Goal: Ask a question: Seek information or help from site administrators or community

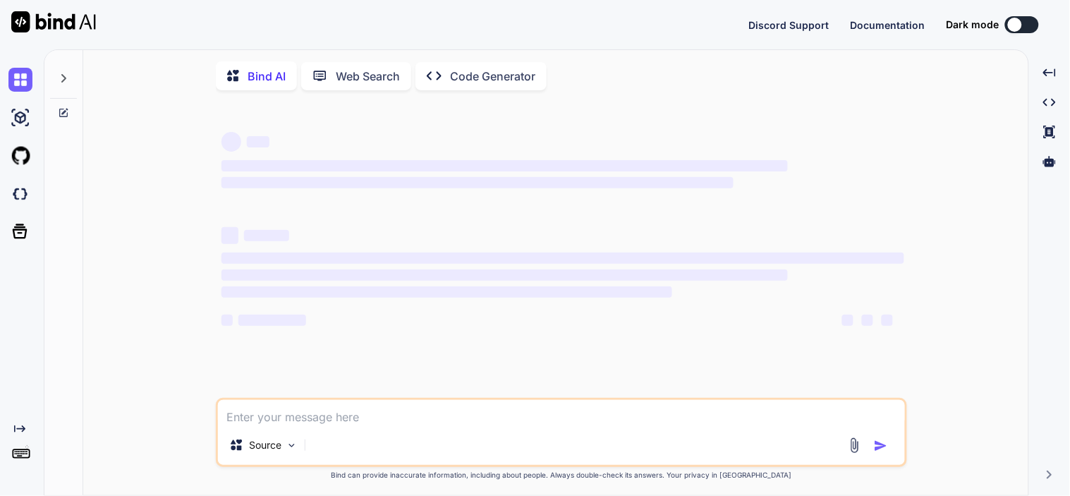
type textarea "x"
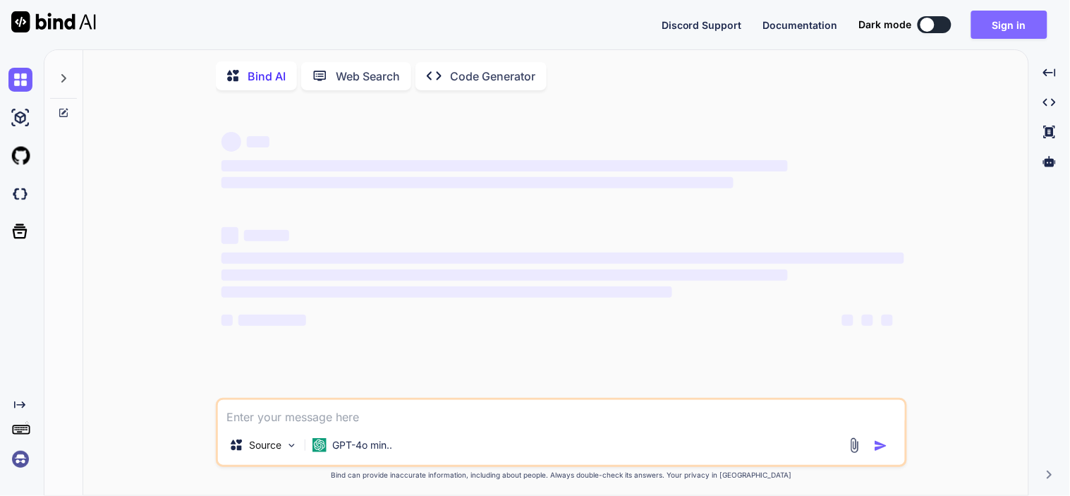
type textarea "x"
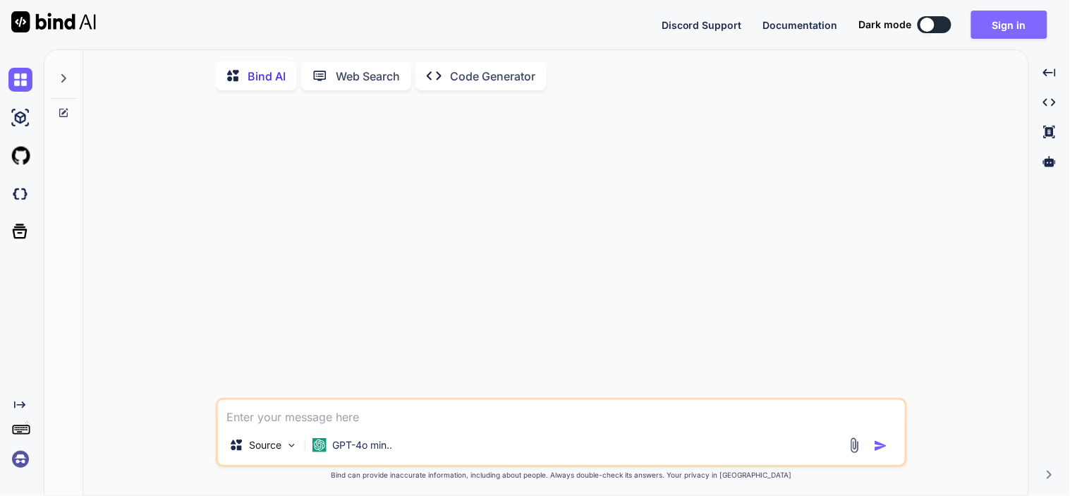
click at [1006, 27] on button "Sign in" at bounding box center [1009, 25] width 76 height 28
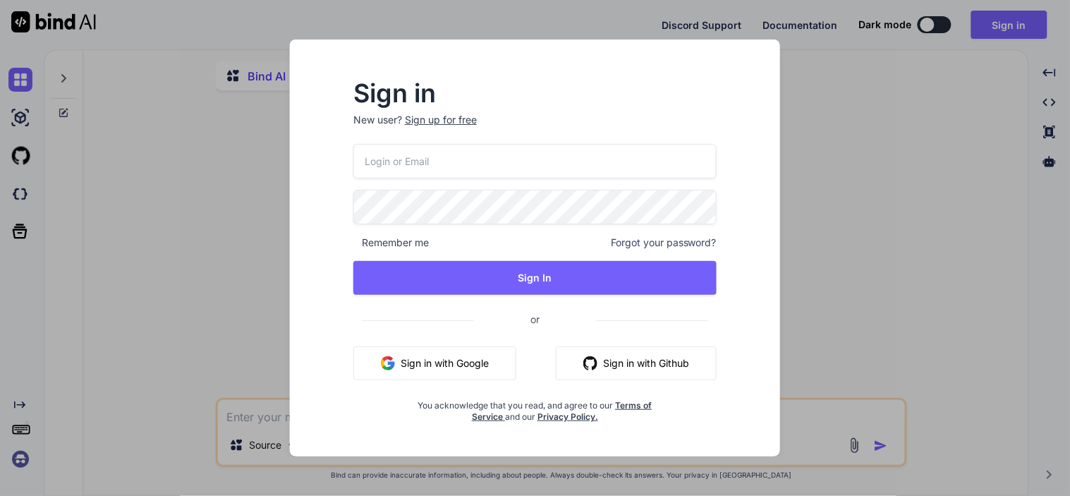
click at [395, 161] on input "email" at bounding box center [534, 161] width 363 height 35
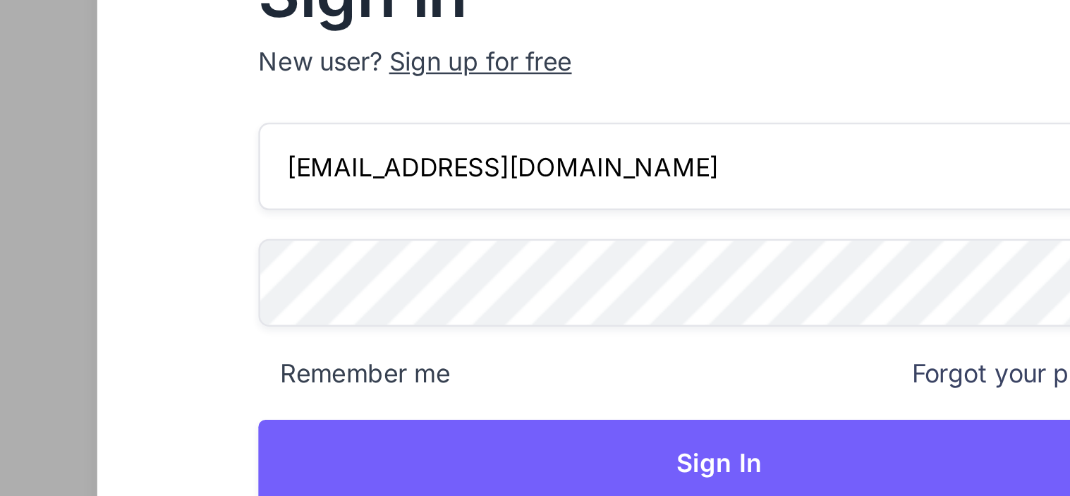
type input "dharmik.nadiyapara@tcs.com"
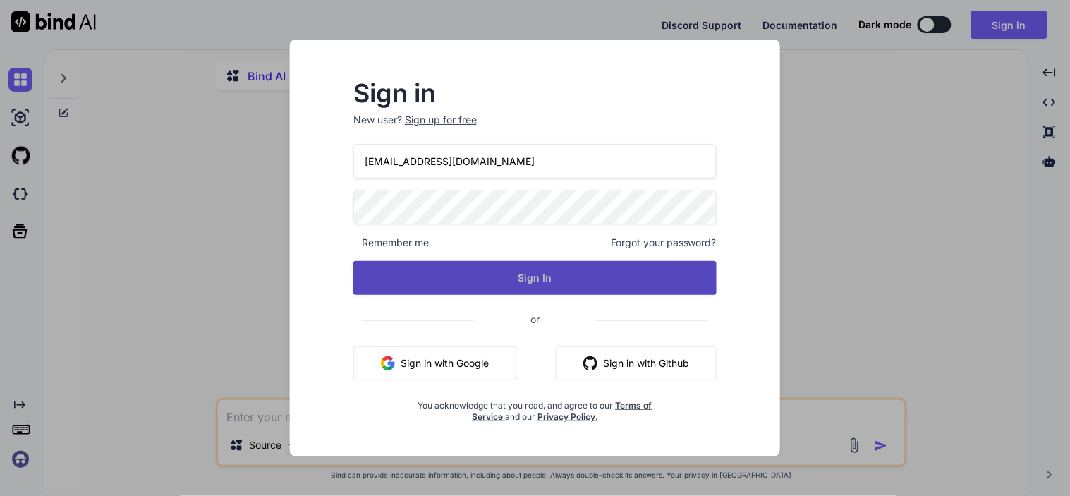
click at [518, 277] on button "Sign In" at bounding box center [534, 278] width 363 height 34
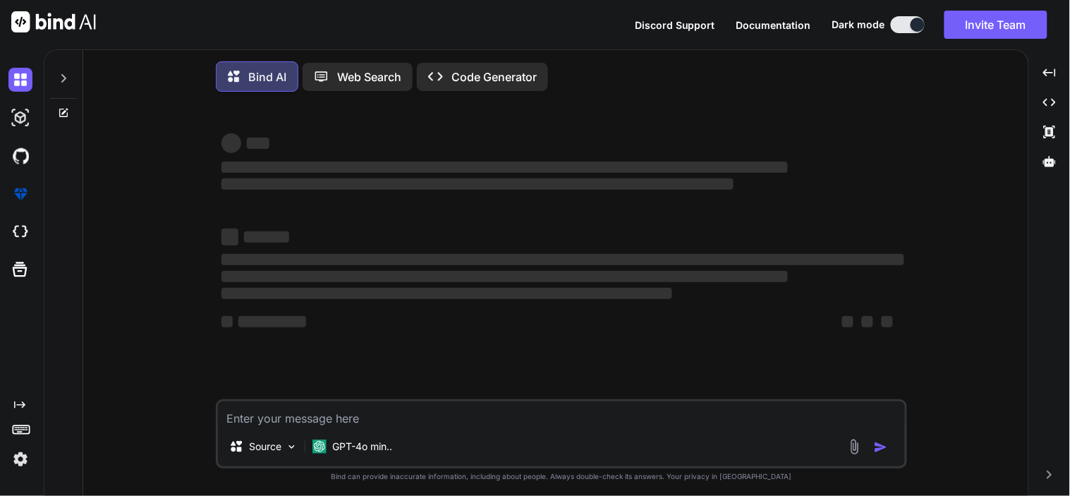
type textarea "x"
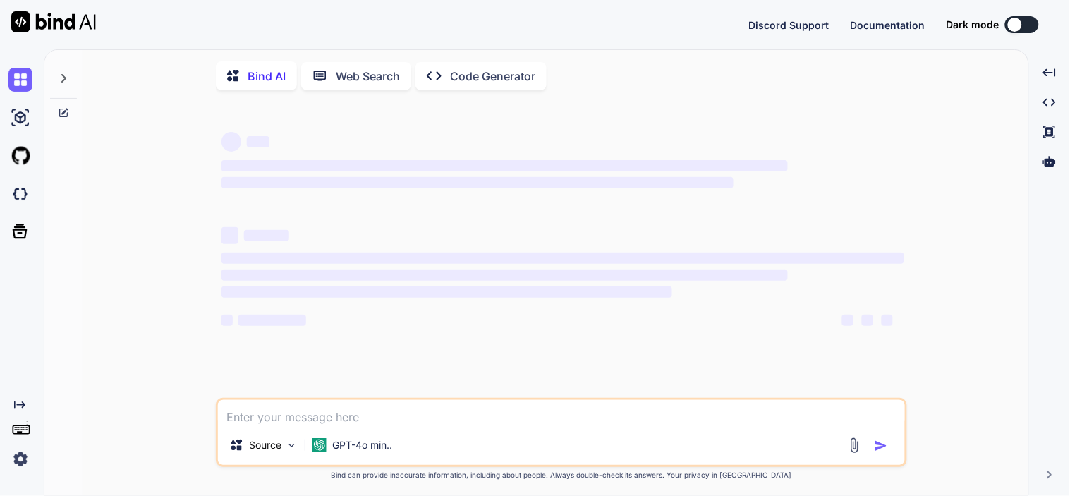
type textarea "x"
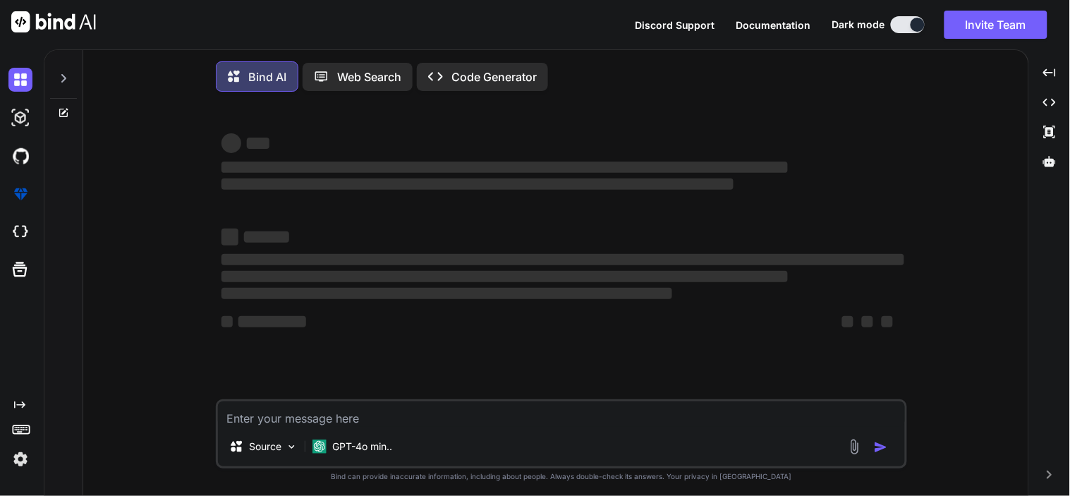
click at [329, 420] on textarea at bounding box center [561, 413] width 687 height 25
type textarea "select DISTINCT fi.parent_id FROM cpq_attributes.form_instanceeo fi Left JOIN c…"
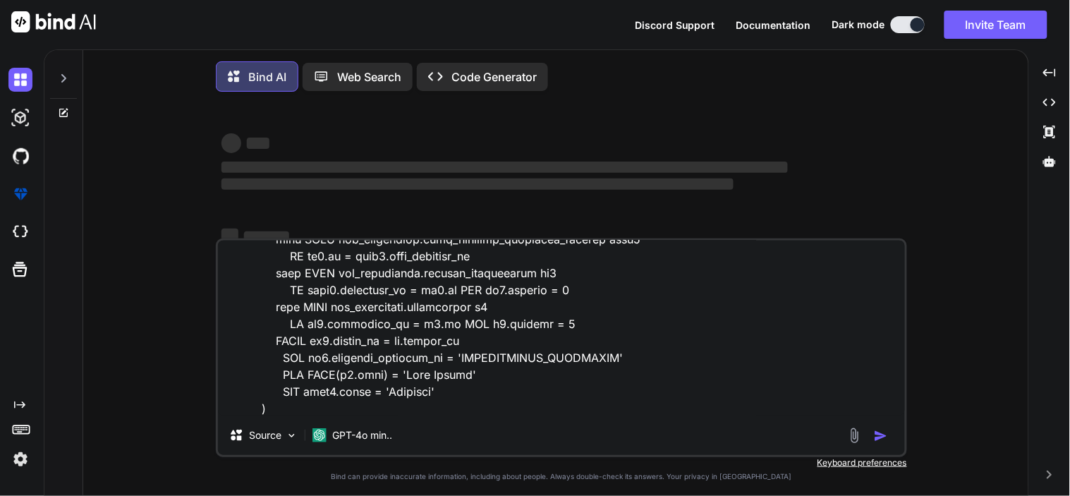
type textarea "x"
type textarea "select DISTINCT fi.parent_id FROM cpq_attributes.form_instanceeo fi Left JOIN c…"
type textarea "x"
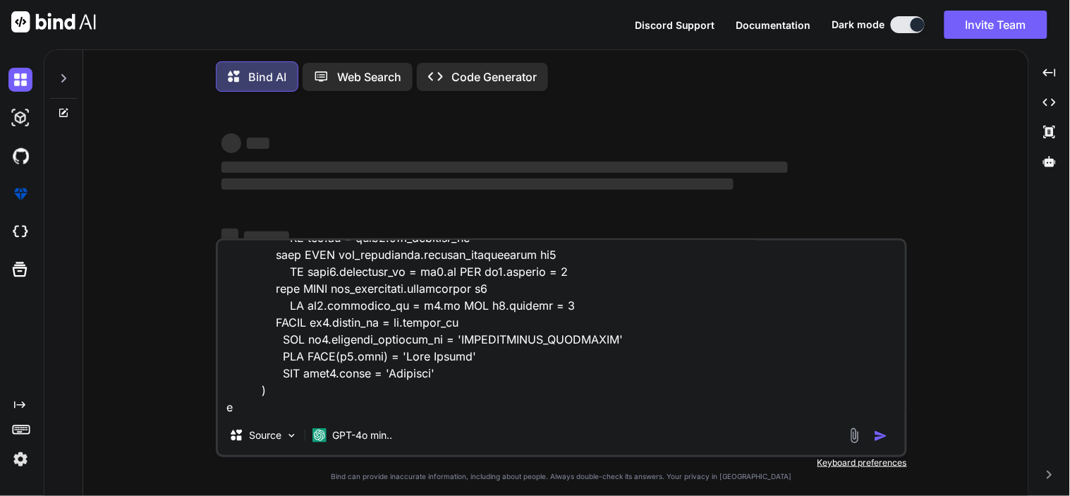
type textarea "select DISTINCT fi.parent_id FROM cpq_attributes.form_instanceeo fi Left JOIN c…"
type textarea "x"
type textarea "select DISTINCT fi.parent_id FROM cpq_attributes.form_instanceeo fi Left JOIN c…"
type textarea "x"
type textarea "select DISTINCT fi.parent_id FROM cpq_attributes.form_instanceeo fi Left JOIN c…"
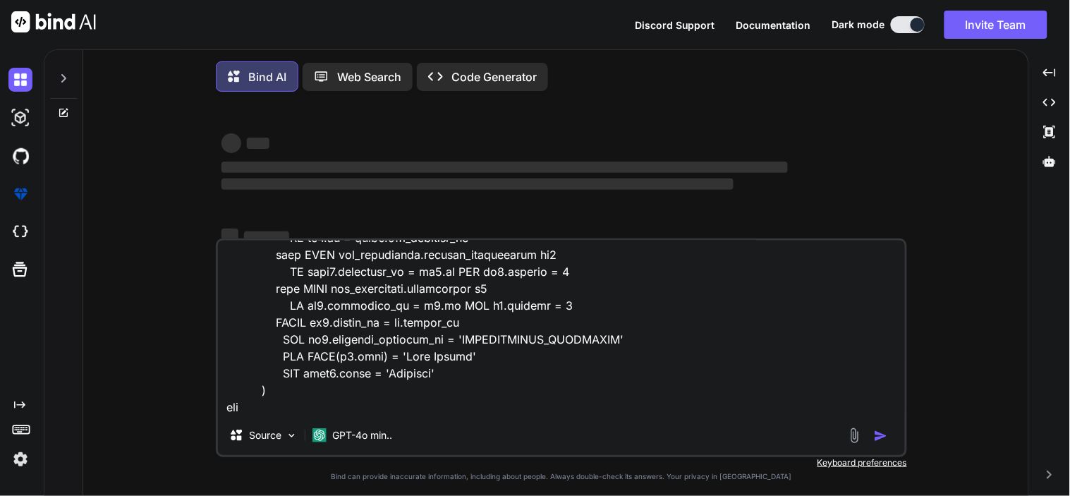
type textarea "x"
type textarea "select DISTINCT fi.parent_id FROM cpq_attributes.form_instanceeo fi Left JOIN c…"
type textarea "x"
type textarea "select DISTINCT fi.parent_id FROM cpq_attributes.form_instanceeo fi Left JOIN c…"
type textarea "x"
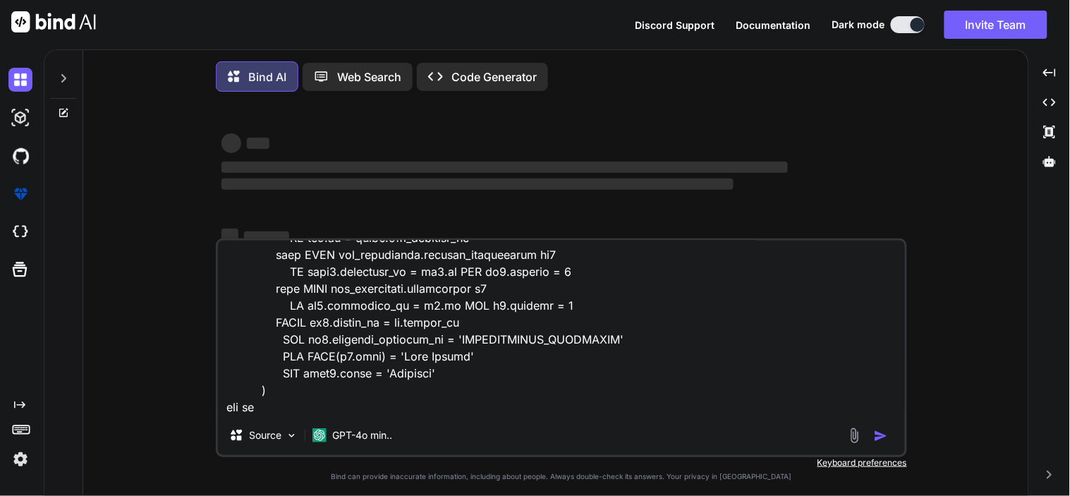
type textarea "select DISTINCT fi.parent_id FROM cpq_attributes.form_instanceeo fi Left JOIN c…"
type textarea "x"
type textarea "select DISTINCT fi.parent_id FROM cpq_attributes.form_instanceeo fi Left JOIN c…"
type textarea "x"
type textarea "select DISTINCT fi.parent_id FROM cpq_attributes.form_instanceeo fi Left JOIN c…"
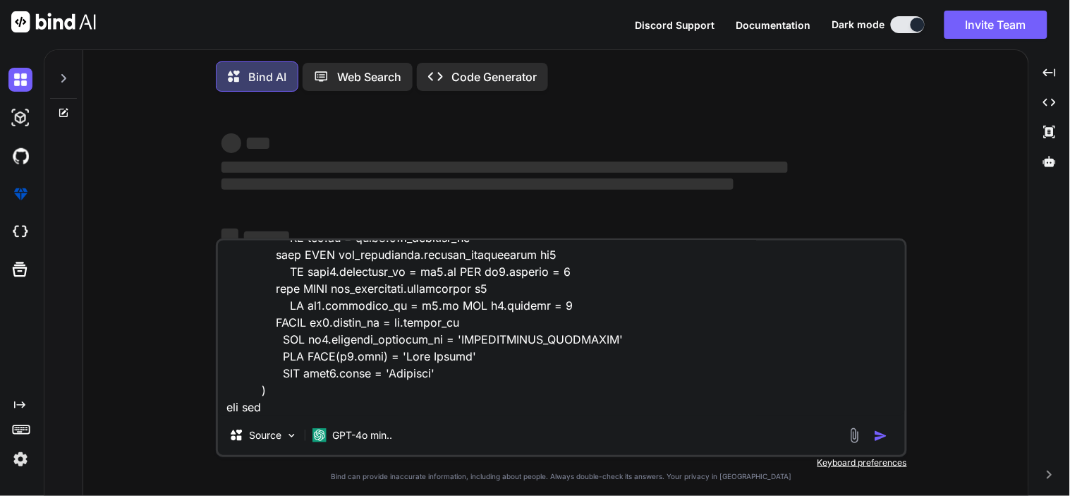
type textarea "x"
type textarea "select DISTINCT fi.parent_id FROM cpq_attributes.form_instanceeo fi Left JOIN c…"
type textarea "x"
type textarea "select DISTINCT fi.parent_id FROM cpq_attributes.form_instanceeo fi Left JOIN c…"
type textarea "x"
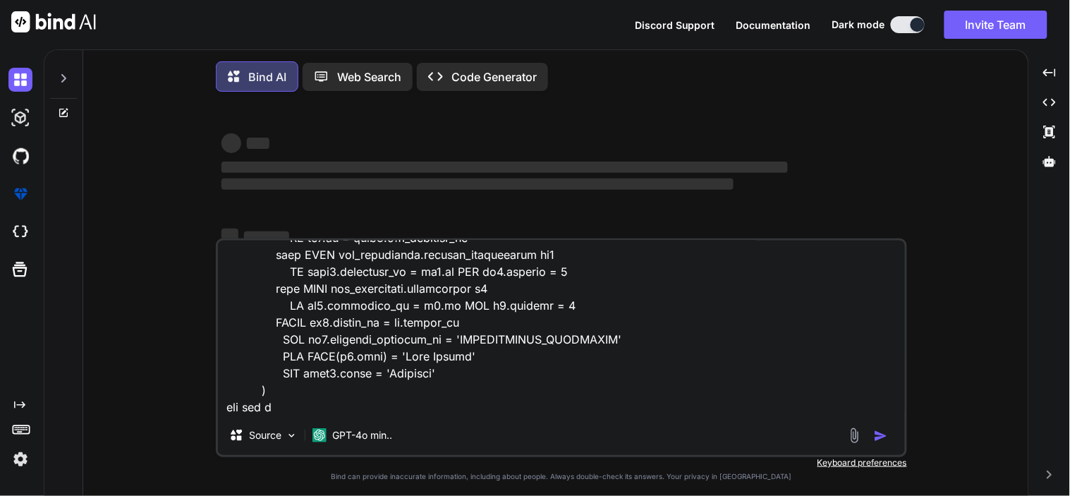
type textarea "select DISTINCT fi.parent_id FROM cpq_attributes.form_instanceeo fi Left JOIN c…"
type textarea "x"
type textarea "select DISTINCT fi.parent_id FROM cpq_attributes.form_instanceeo fi Left JOIN c…"
type textarea "x"
type textarea "select DISTINCT fi.parent_id FROM cpq_attributes.form_instanceeo fi Left JOIN c…"
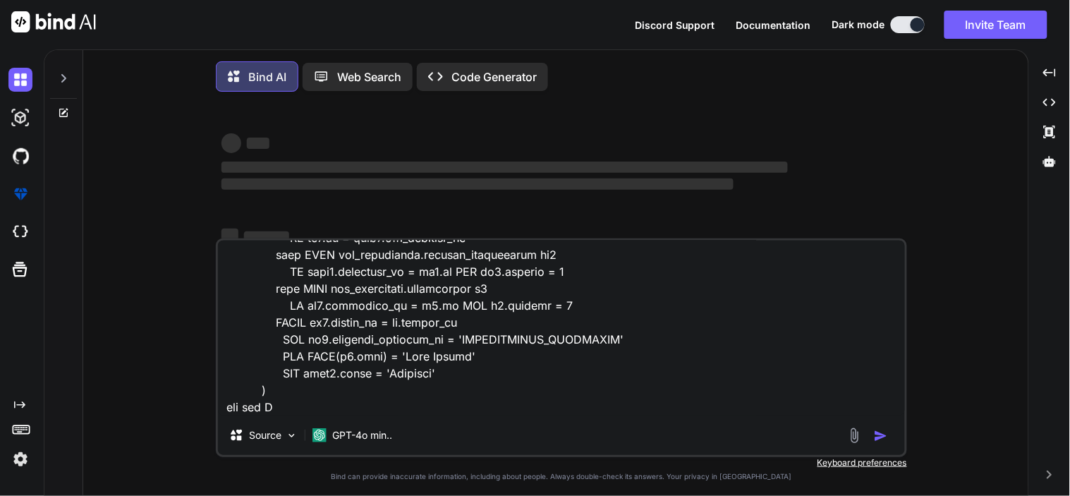
type textarea "x"
type textarea "select DISTINCT fi.parent_id FROM cpq_attributes.form_instanceeo fi Left JOIN c…"
type textarea "x"
type textarea "select DISTINCT fi.parent_id FROM cpq_attributes.form_instanceeo fi Left JOIN c…"
type textarea "x"
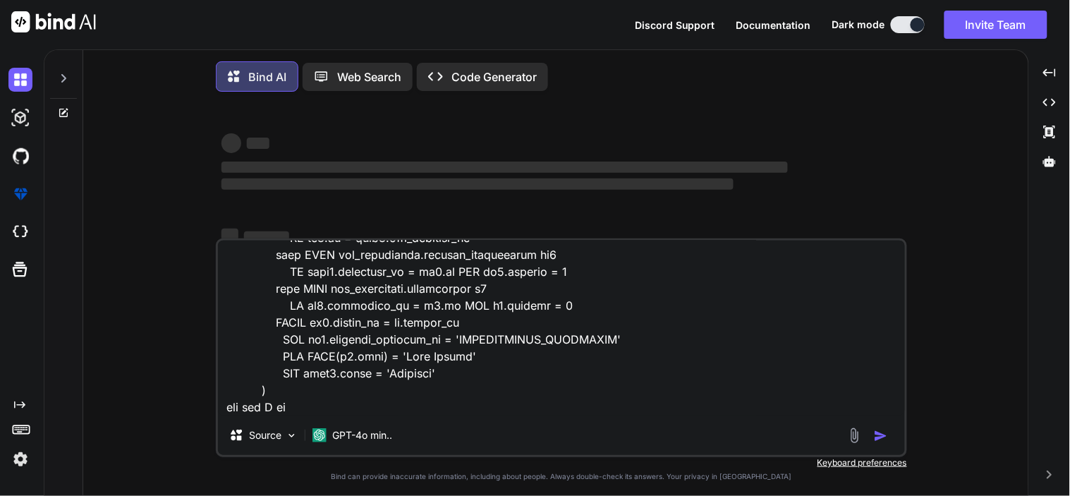
type textarea "select DISTINCT fi.parent_id FROM cpq_attributes.form_instanceeo fi Left JOIN c…"
type textarea "x"
type textarea "select DISTINCT fi.parent_id FROM cpq_attributes.form_instanceeo fi Left JOIN c…"
type textarea "x"
type textarea "select DISTINCT fi.parent_id FROM cpq_attributes.form_instanceeo fi Left JOIN c…"
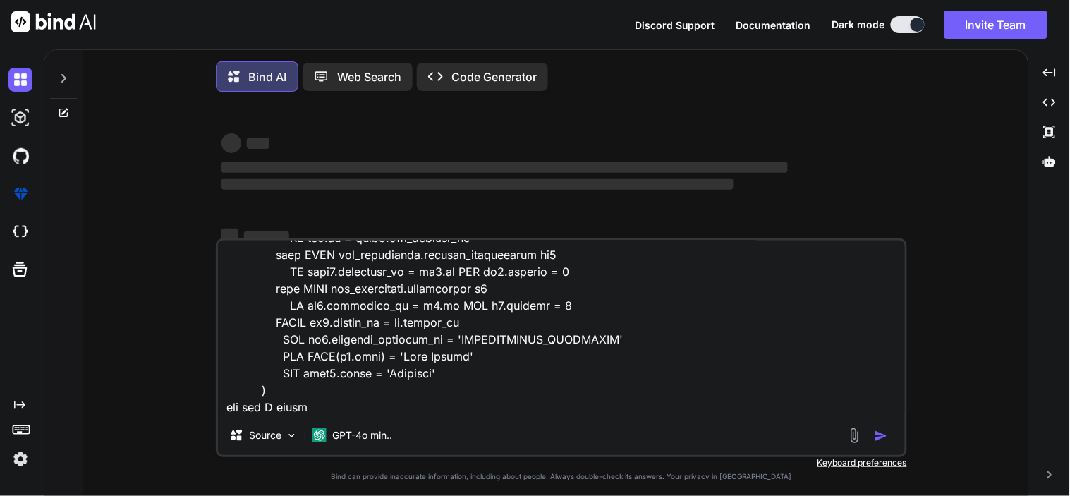
type textarea "x"
type textarea "select DISTINCT fi.parent_id FROM cpq_attributes.form_instanceeo fi Left JOIN c…"
type textarea "x"
type textarea "select DISTINCT fi.parent_id FROM cpq_attributes.form_instanceeo fi Left JOIN c…"
type textarea "x"
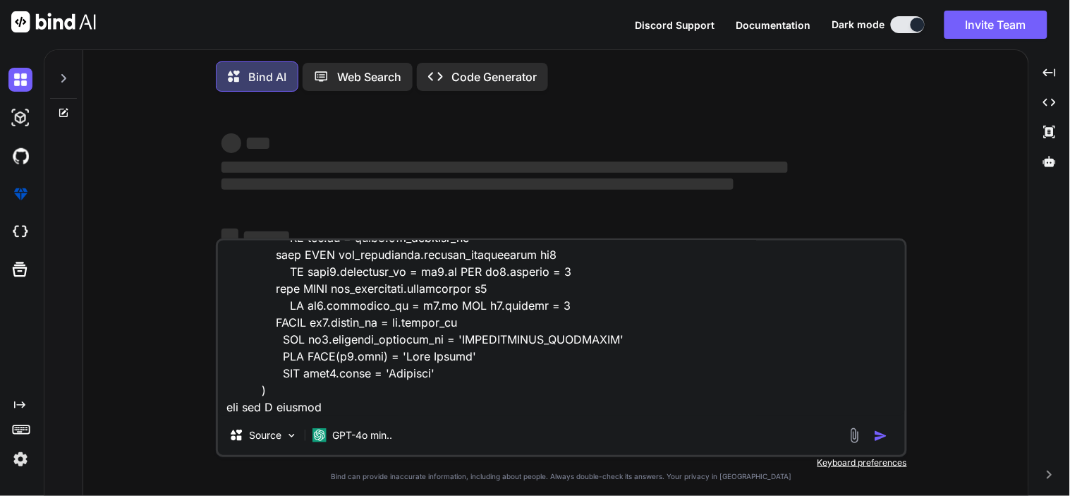
type textarea "select DISTINCT fi.parent_id FROM cpq_attributes.form_instanceeo fi Left JOIN c…"
type textarea "x"
type textarea "select DISTINCT fi.parent_id FROM cpq_attributes.form_instanceeo fi Left JOIN c…"
type textarea "x"
type textarea "select DISTINCT fi.parent_id FROM cpq_attributes.form_instanceeo fi Left JOIN c…"
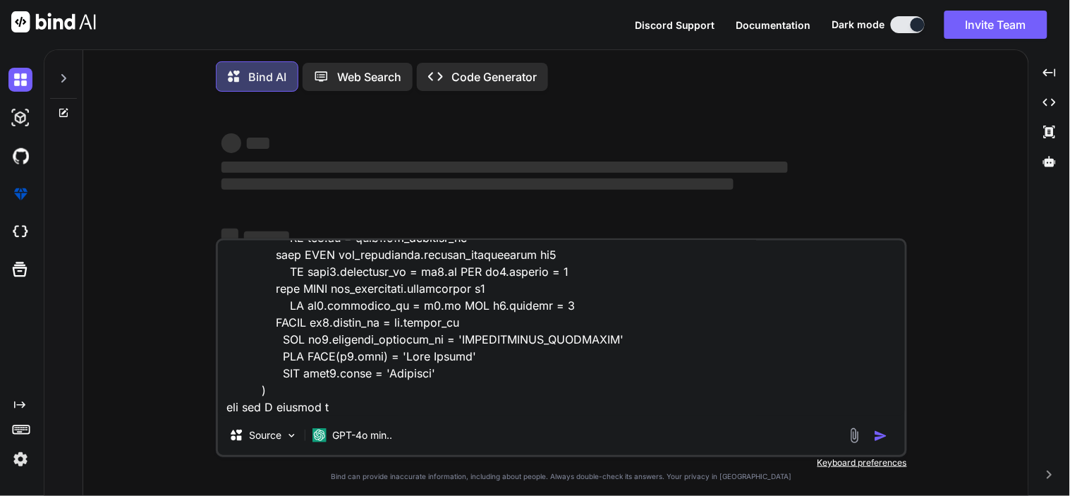
type textarea "x"
type textarea "select DISTINCT fi.parent_id FROM cpq_attributes.form_instanceeo fi Left JOIN c…"
type textarea "x"
type textarea "select DISTINCT fi.parent_id FROM cpq_attributes.form_instanceeo fi Left JOIN c…"
type textarea "x"
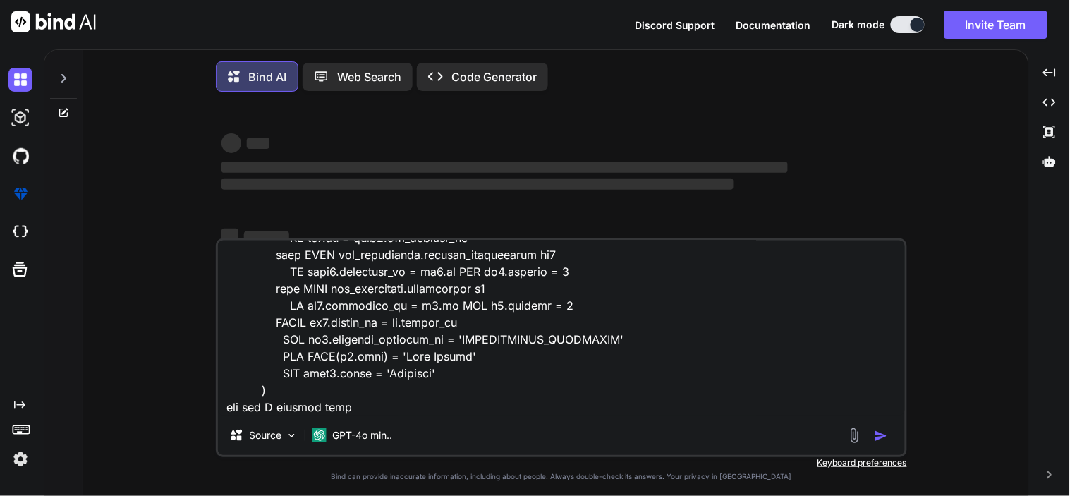
type textarea "select DISTINCT fi.parent_id FROM cpq_attributes.form_instanceeo fi Left JOIN c…"
type textarea "x"
type textarea "select DISTINCT fi.parent_id FROM cpq_attributes.form_instanceeo fi Left JOIN c…"
type textarea "x"
type textarea "select DISTINCT fi.parent_id FROM cpq_attributes.form_instanceeo fi Left JOIN c…"
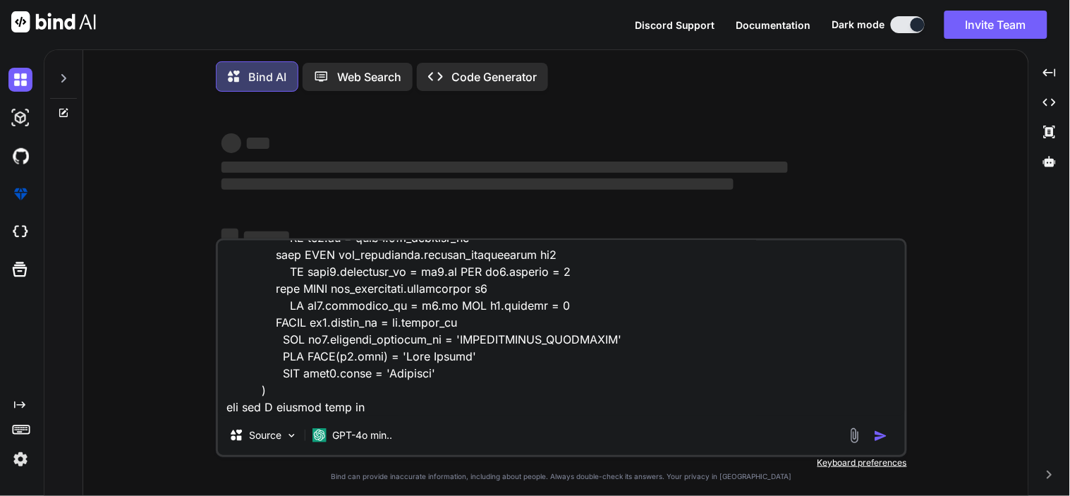
type textarea "x"
type textarea "select DISTINCT fi.parent_id FROM cpq_attributes.form_instanceeo fi Left JOIN c…"
type textarea "x"
type textarea "select DISTINCT fi.parent_id FROM cpq_attributes.form_instanceeo fi Left JOIN c…"
type textarea "x"
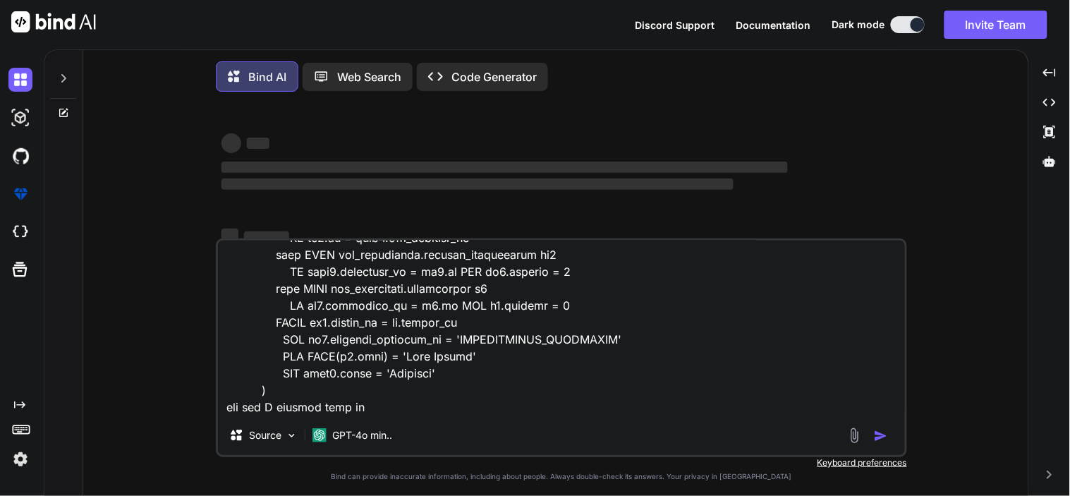
type textarea "select DISTINCT fi.parent_id FROM cpq_attributes.form_instanceeo fi Left JOIN c…"
type textarea "x"
type textarea "select DISTINCT fi.parent_id FROM cpq_attributes.form_instanceeo fi Left JOIN c…"
type textarea "x"
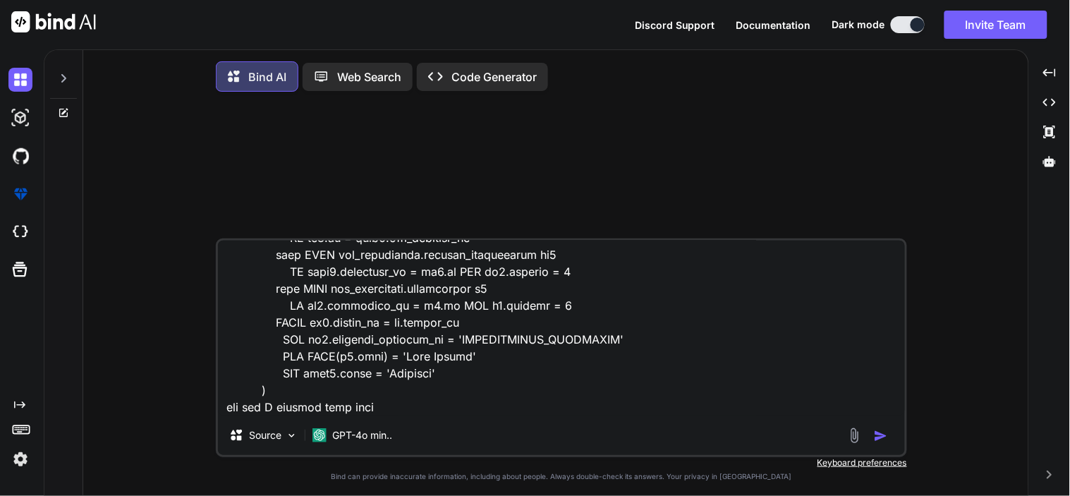
type textarea "select DISTINCT fi.parent_id FROM cpq_attributes.form_instanceeo fi Left JOIN c…"
type textarea "x"
type textarea "select DISTINCT fi.parent_id FROM cpq_attributes.form_instanceeo fi Left JOIN c…"
type textarea "x"
type textarea "select DISTINCT fi.parent_id FROM cpq_attributes.form_instanceeo fi Left JOIN c…"
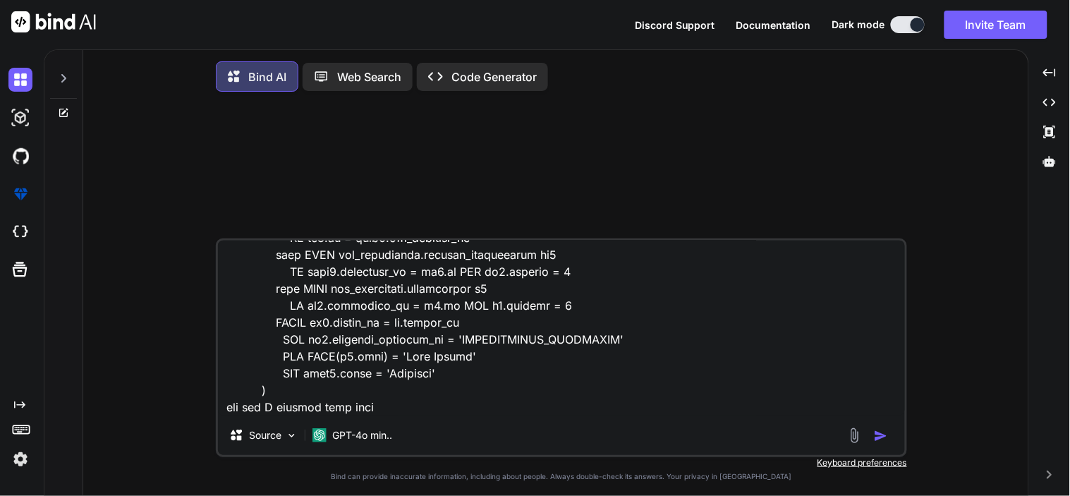
type textarea "x"
type textarea "select DISTINCT fi.parent_id FROM cpq_attributes.form_instanceeo fi Left JOIN c…"
type textarea "x"
type textarea "select DISTINCT fi.parent_id FROM cpq_attributes.form_instanceeo fi Left JOIN c…"
type textarea "x"
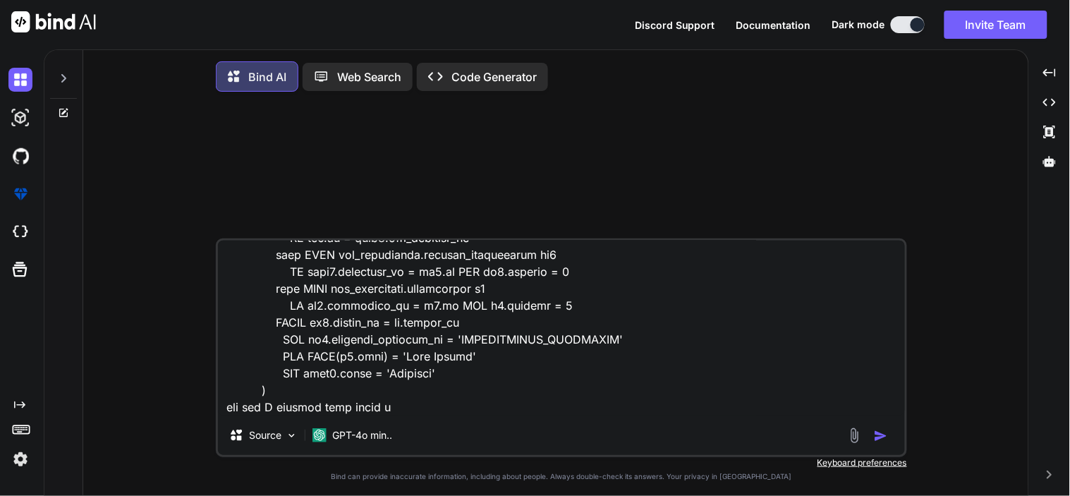
type textarea "select DISTINCT fi.parent_id FROM cpq_attributes.form_instanceeo fi Left JOIN c…"
type textarea "x"
type textarea "select DISTINCT fi.parent_id FROM cpq_attributes.form_instanceeo fi Left JOIN c…"
type textarea "x"
type textarea "select DISTINCT fi.parent_id FROM cpq_attributes.form_instanceeo fi Left JOIN c…"
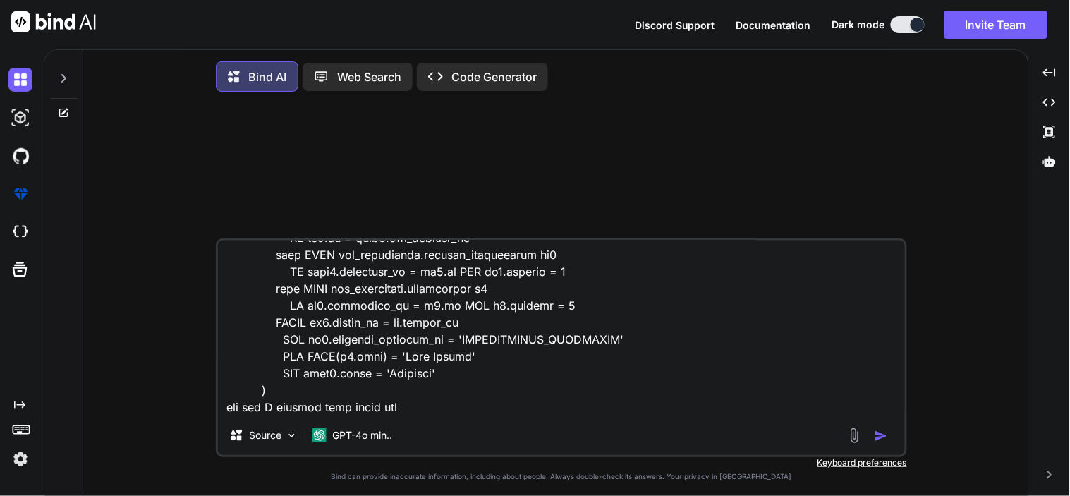
type textarea "x"
type textarea "select DISTINCT fi.parent_id FROM cpq_attributes.form_instanceeo fi Left JOIN c…"
type textarea "x"
type textarea "select DISTINCT fi.parent_id FROM cpq_attributes.form_instanceeo fi Left JOIN c…"
type textarea "x"
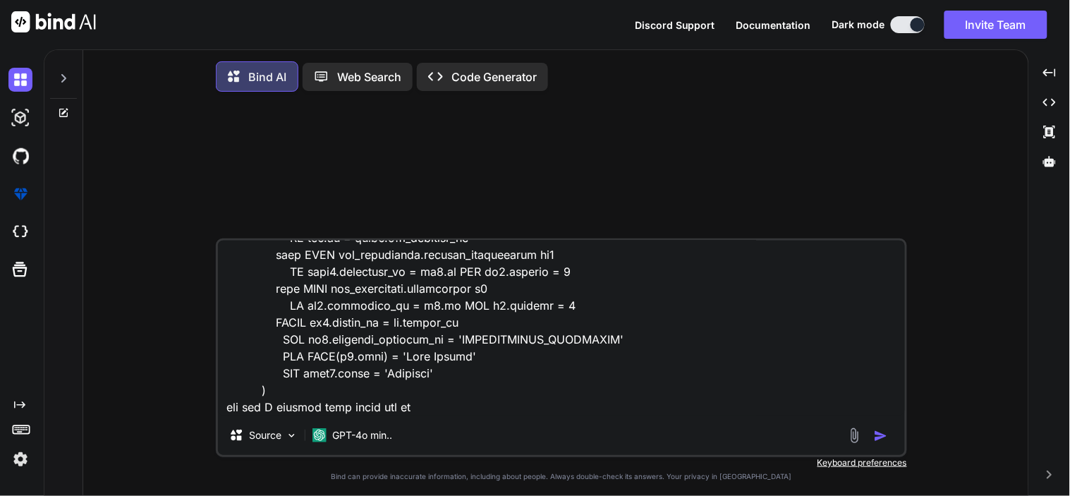
type textarea "select DISTINCT fi.parent_id FROM cpq_attributes.form_instanceeo fi Left JOIN c…"
type textarea "x"
type textarea "select DISTINCT fi.parent_id FROM cpq_attributes.form_instanceeo fi Left JOIN c…"
type textarea "x"
type textarea "select DISTINCT fi.parent_id FROM cpq_attributes.form_instanceeo fi Left JOIN c…"
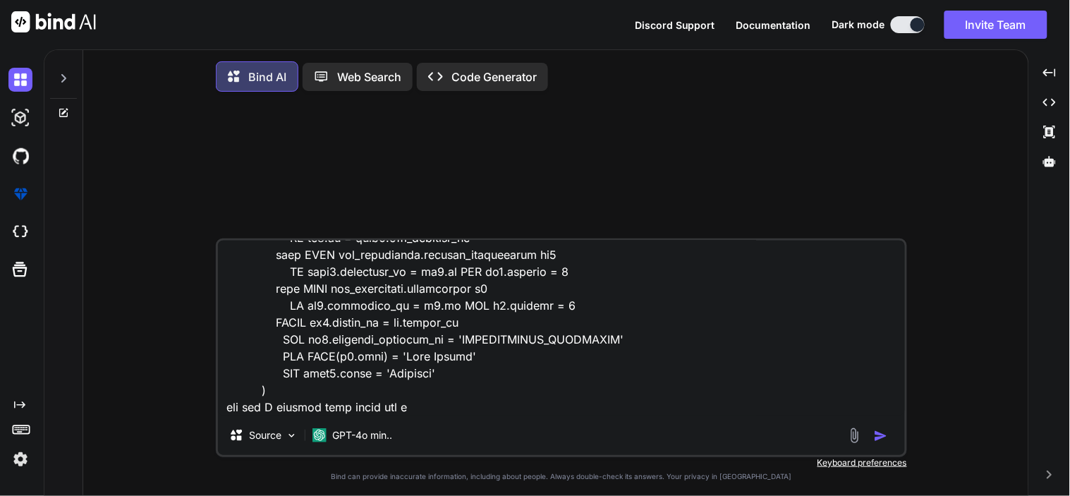
type textarea "x"
type textarea "select DISTINCT fi.parent_id FROM cpq_attributes.form_instanceeo fi Left JOIN c…"
type textarea "x"
type textarea "select DISTINCT fi.parent_id FROM cpq_attributes.form_instanceeo fi Left JOIN c…"
type textarea "x"
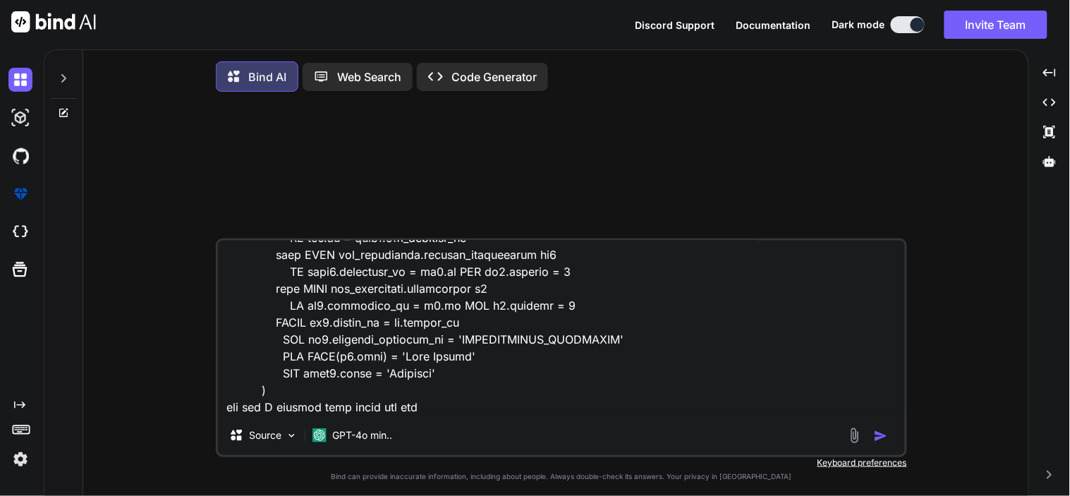
type textarea "select DISTINCT fi.parent_id FROM cpq_attributes.form_instanceeo fi Left JOIN c…"
type textarea "x"
type textarea "select DISTINCT fi.parent_id FROM cpq_attributes.form_instanceeo fi Left JOIN c…"
type textarea "x"
type textarea "select DISTINCT fi.parent_id FROM cpq_attributes.form_instanceeo fi Left JOIN c…"
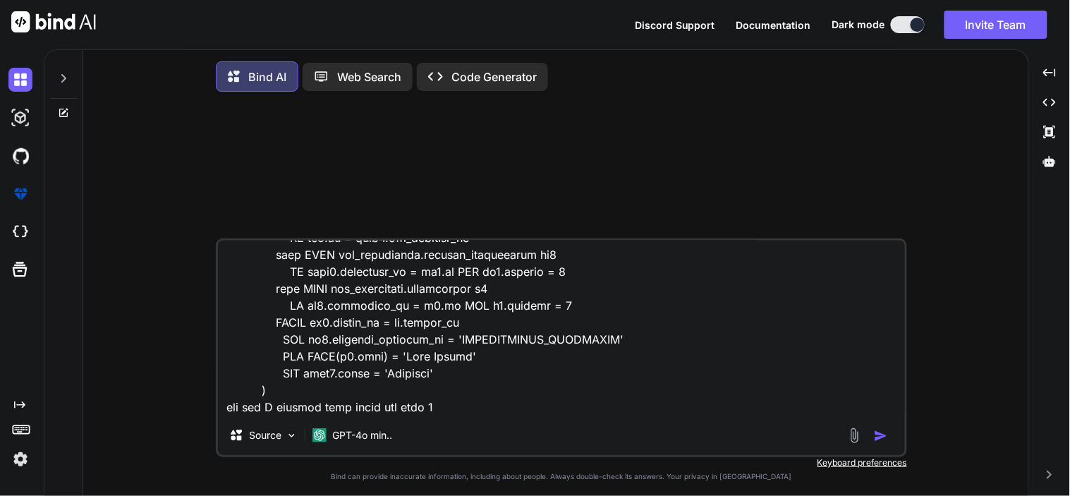
type textarea "x"
type textarea "select DISTINCT fi.parent_id FROM cpq_attributes.form_instanceeo fi Left JOIN c…"
type textarea "x"
type textarea "select DISTINCT fi.parent_id FROM cpq_attributes.form_instanceeo fi Left JOIN c…"
type textarea "x"
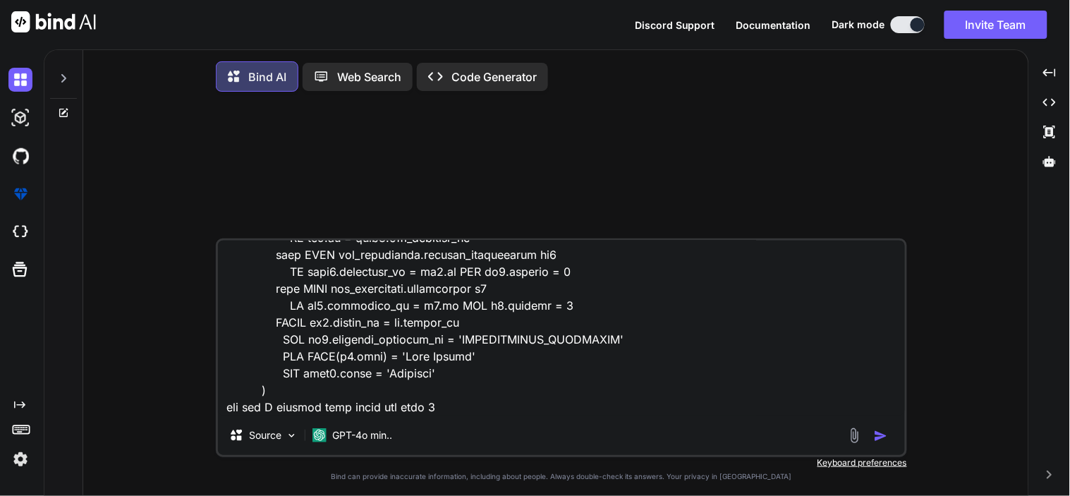
type textarea "select DISTINCT fi.parent_id FROM cpq_attributes.form_instanceeo fi Left JOIN c…"
type textarea "x"
type textarea "select DISTINCT fi.parent_id FROM cpq_attributes.form_instanceeo fi Left JOIN c…"
type textarea "x"
type textarea "select DISTINCT fi.parent_id FROM cpq_attributes.form_instanceeo fi Left JOIN c…"
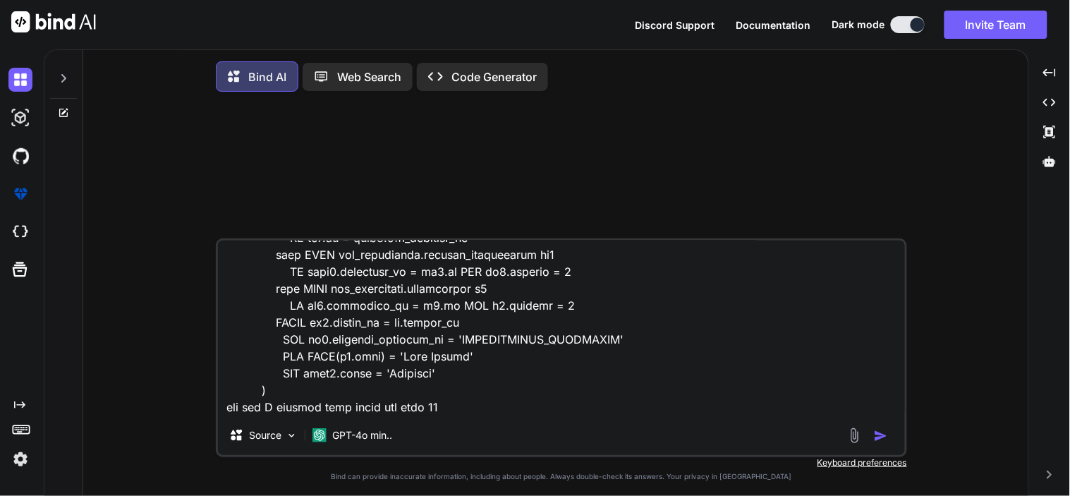
type textarea "x"
type textarea "select DISTINCT fi.parent_id FROM cpq_attributes.form_instanceeo fi Left JOIN c…"
type textarea "x"
type textarea "select DISTINCT fi.parent_id FROM cpq_attributes.form_instanceeo fi Left JOIN c…"
type textarea "x"
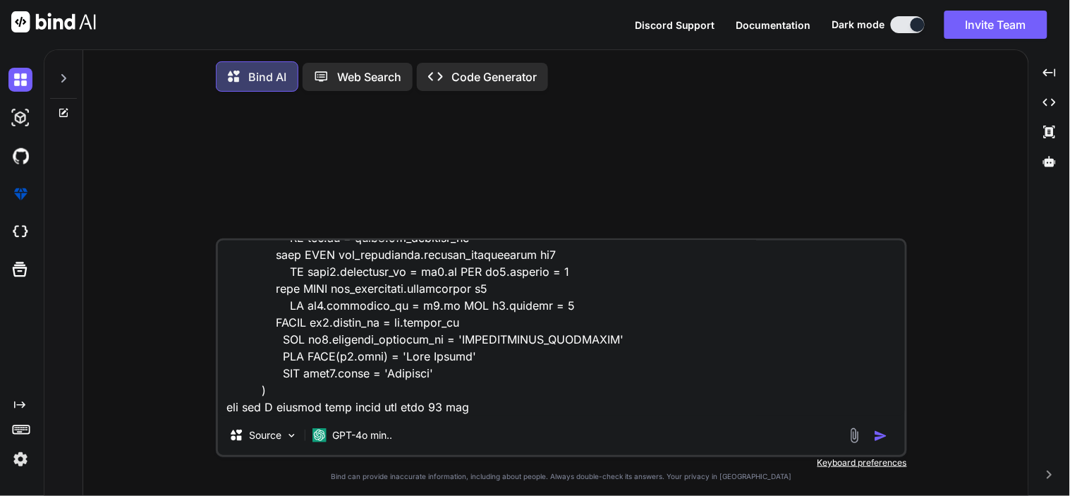
type textarea "select DISTINCT fi.parent_id FROM cpq_attributes.form_instanceeo fi Left JOIN c…"
type textarea "x"
type textarea "select DISTINCT fi.parent_id FROM cpq_attributes.form_instanceeo fi Left JOIN c…"
click at [884, 438] on img "button" at bounding box center [881, 436] width 14 height 14
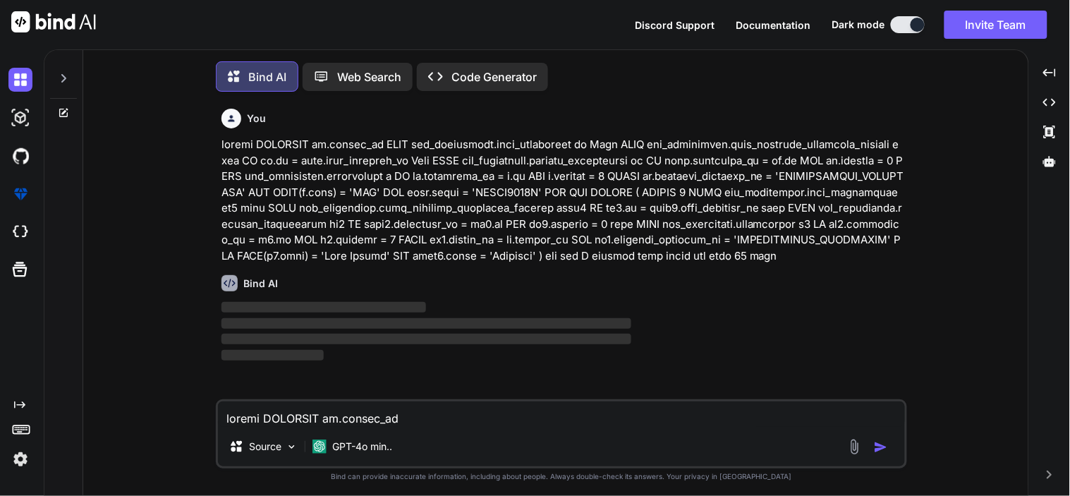
scroll to position [7, 0]
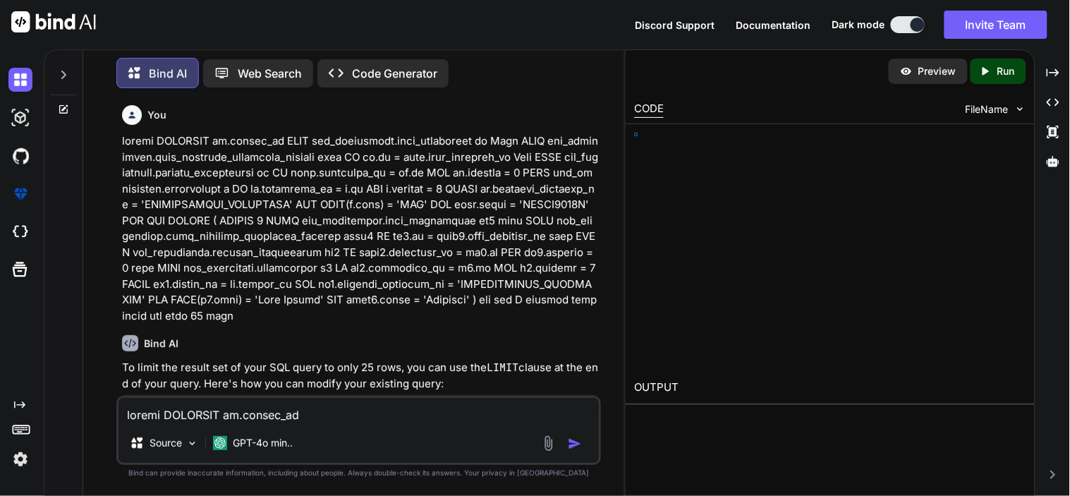
type textarea "x"
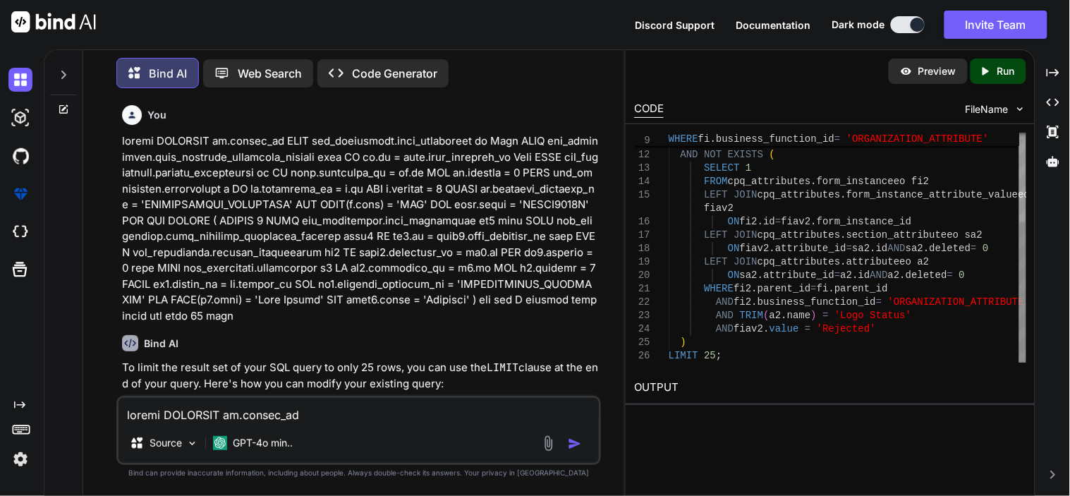
scroll to position [0, 0]
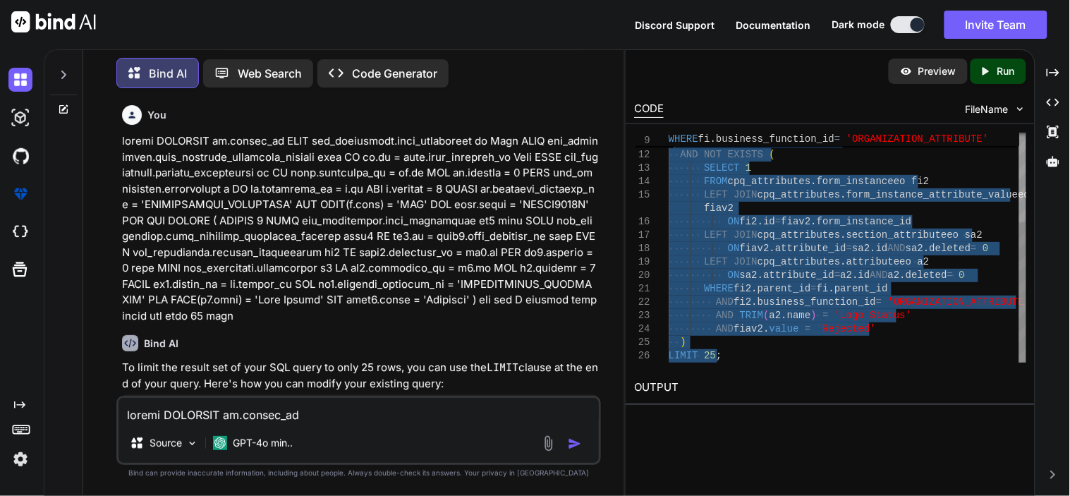
type textarea "SELECT DISTINCT fi.parent_id FROM cpq_attributes.form_instanceeo fi LEFT JOIN c…"
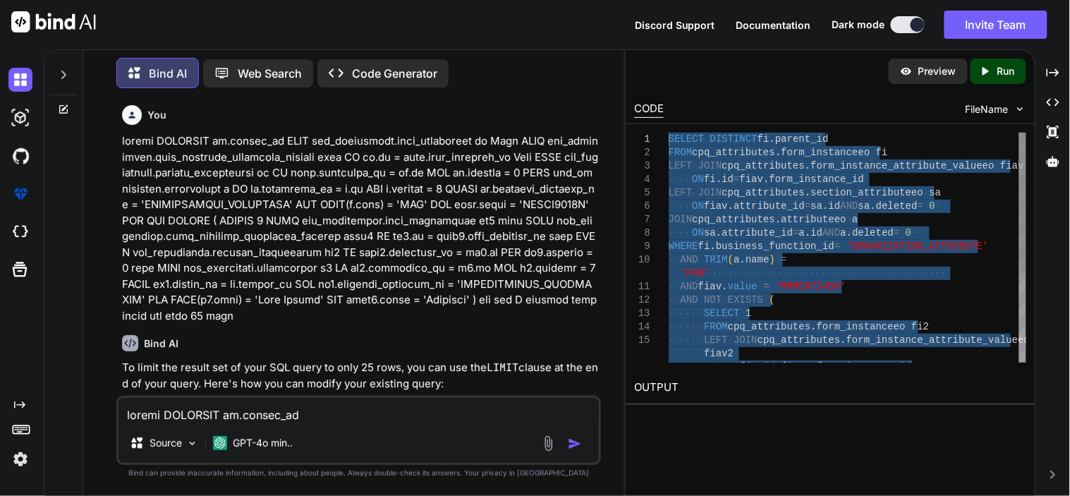
drag, startPoint x: 717, startPoint y: 357, endPoint x: 668, endPoint y: 137, distance: 225.4
click at [245, 417] on textarea at bounding box center [358, 410] width 480 height 25
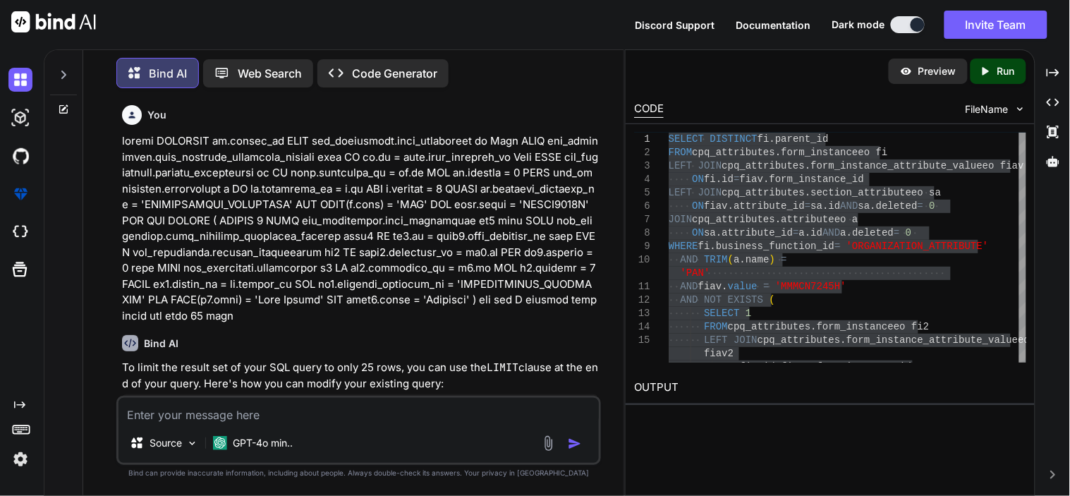
type textarea "w"
type textarea "x"
type textarea "wh"
type textarea "x"
type textarea "whi"
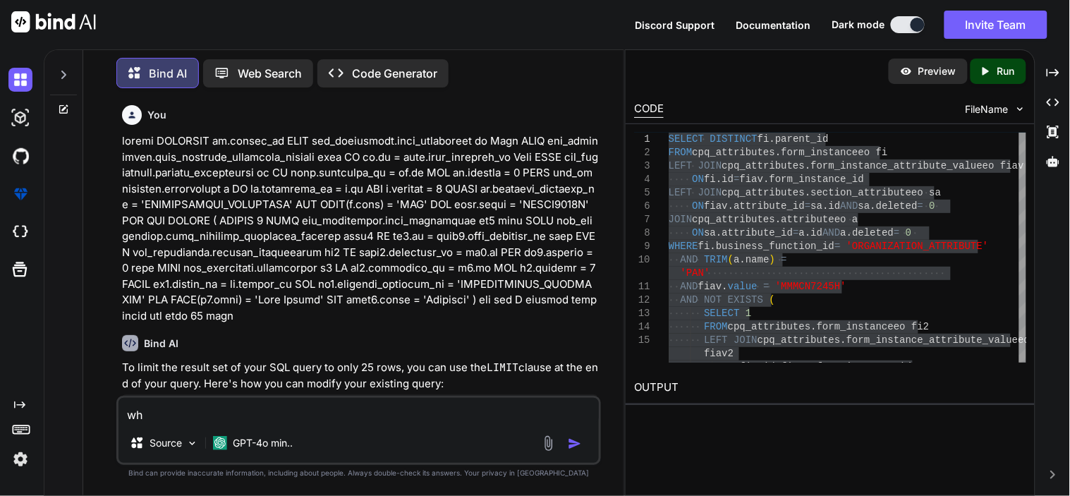
type textarea "x"
type textarea "whil"
type textarea "x"
type textarea "while"
type textarea "x"
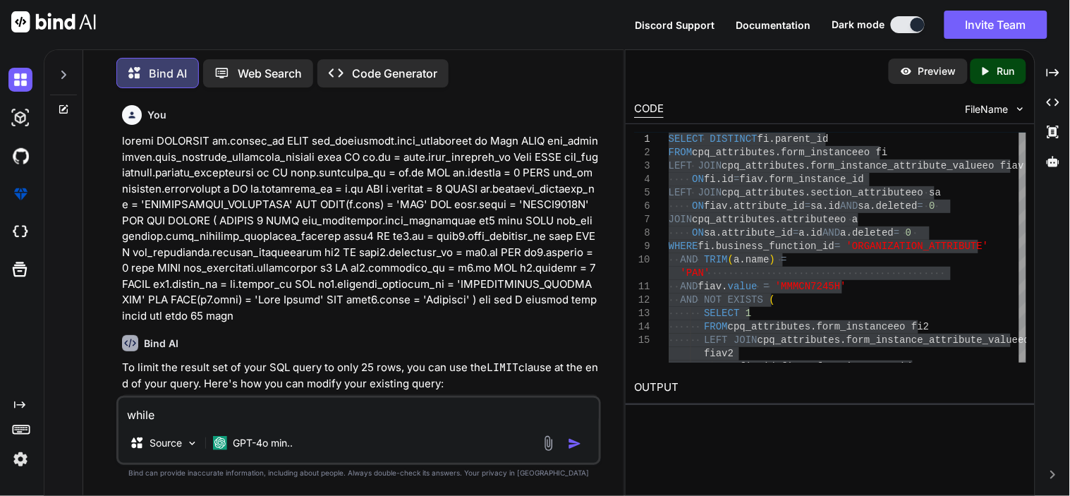
type textarea "while"
type textarea "x"
type textarea "while u"
type textarea "x"
type textarea "while us"
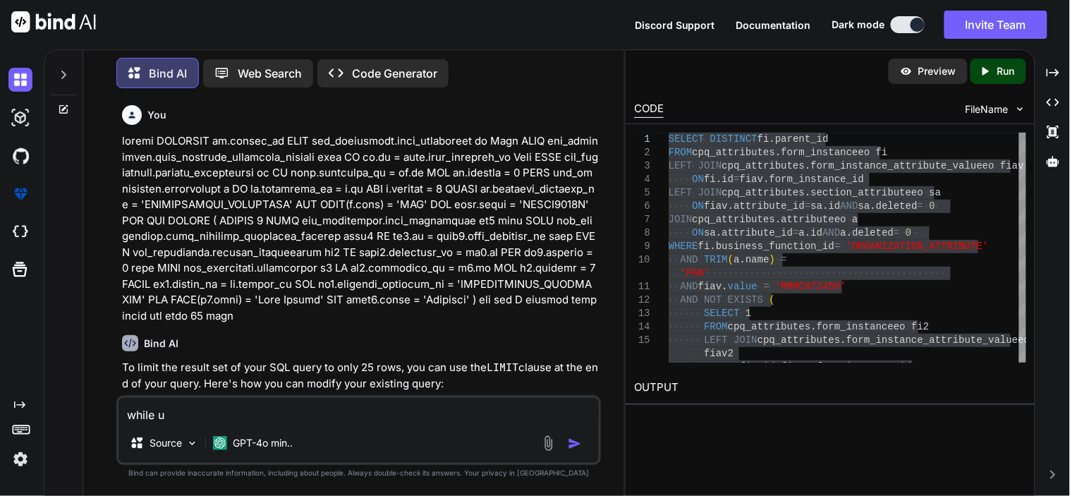
type textarea "x"
type textarea "while usg"
type textarea "x"
type textarea "while usgi"
type textarea "x"
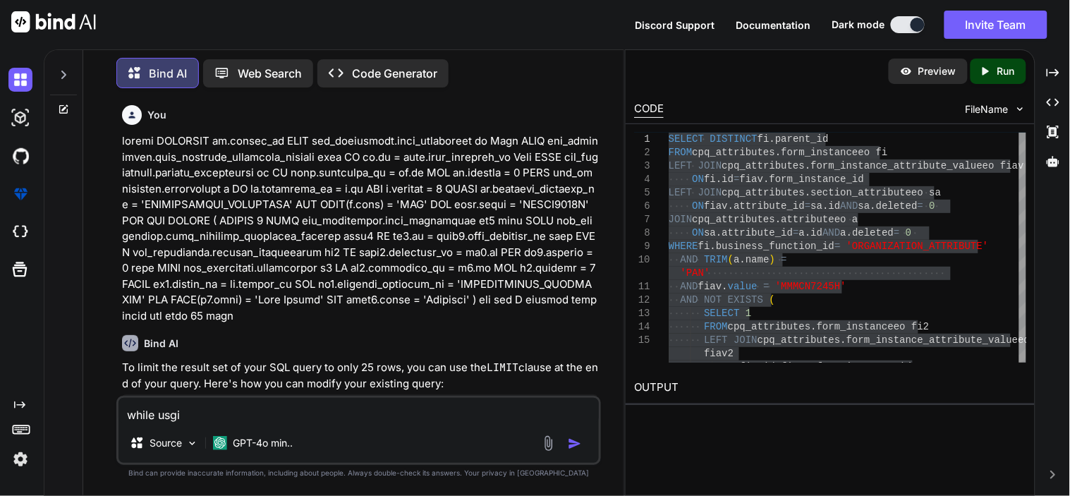
type textarea "while usgin"
type textarea "x"
type textarea "while usging"
type textarea "x"
type textarea "while usging"
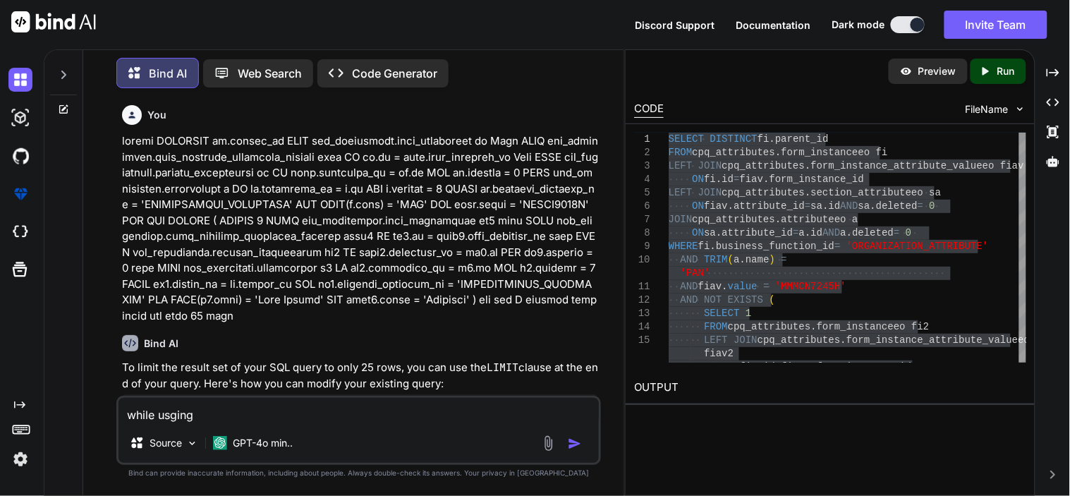
type textarea "x"
type textarea "while usging"
type textarea "x"
type textarea "while usgin"
type textarea "x"
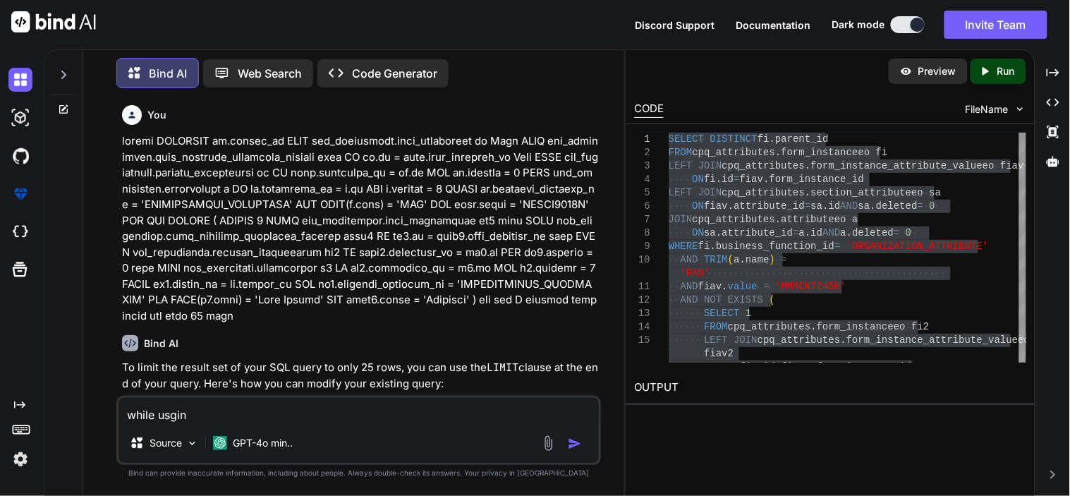
type textarea "while usgi"
type textarea "x"
type textarea "while usg"
type textarea "x"
type textarea "while us"
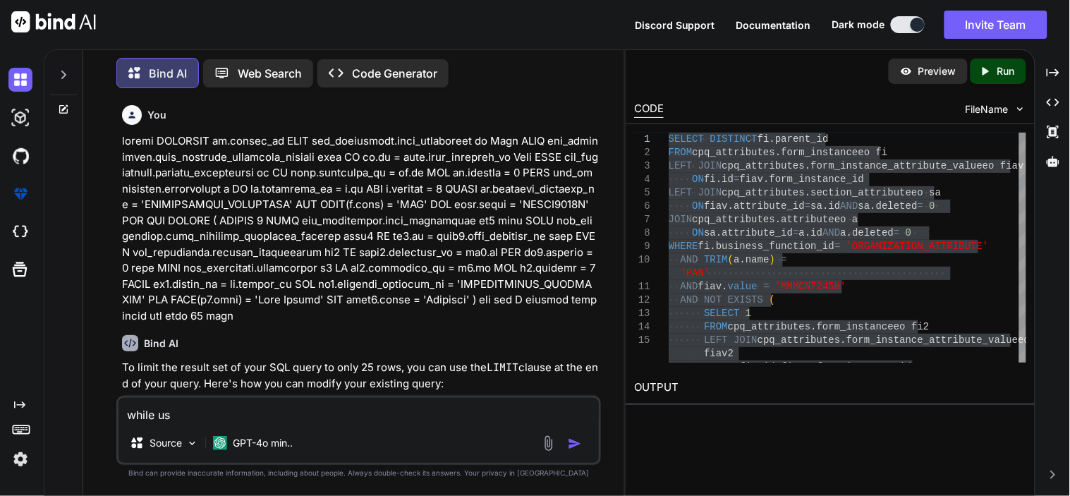
type textarea "x"
type textarea "while usi"
type textarea "x"
type textarea "while usin"
type textarea "x"
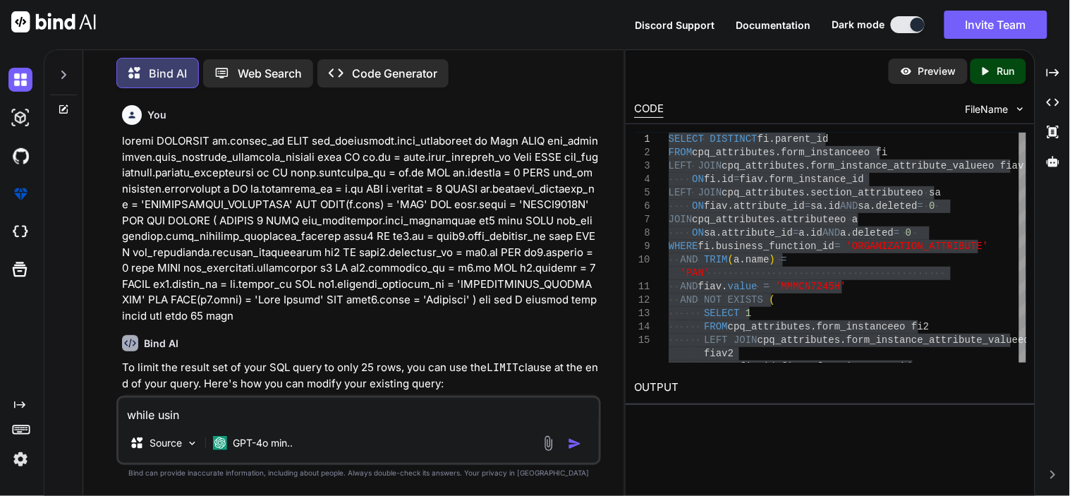
type textarea "while using"
type textarea "x"
type textarea "while using"
type textarea "x"
type textarea "while using m"
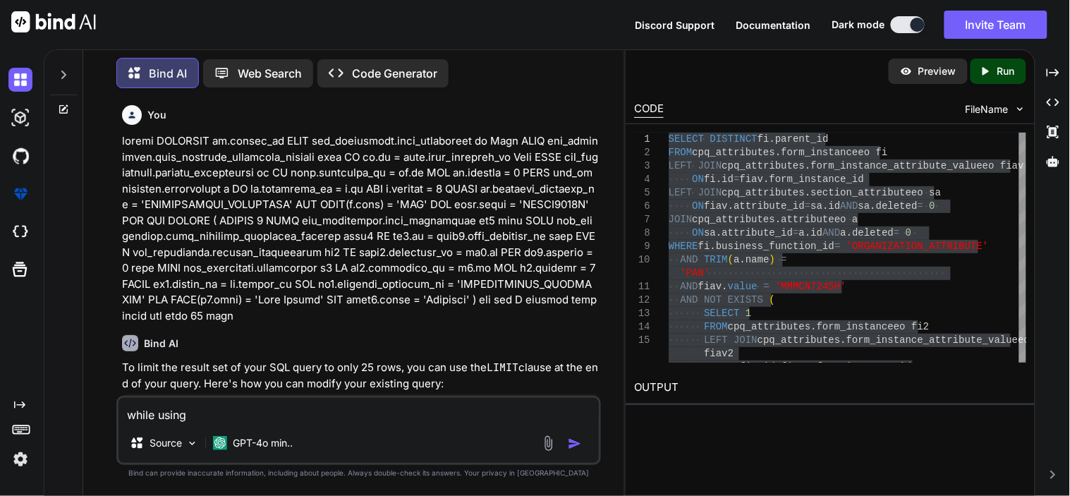
type textarea "x"
type textarea "while using mi"
type textarea "x"
type textarea "while using m"
type textarea "x"
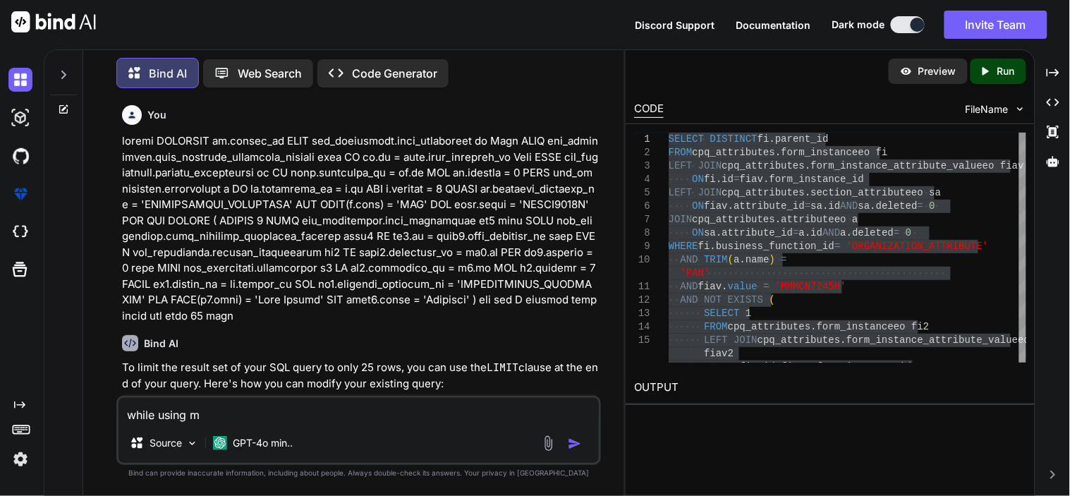
type textarea "while using"
type textarea "x"
type textarea "while using l"
type textarea "x"
type textarea "while using li"
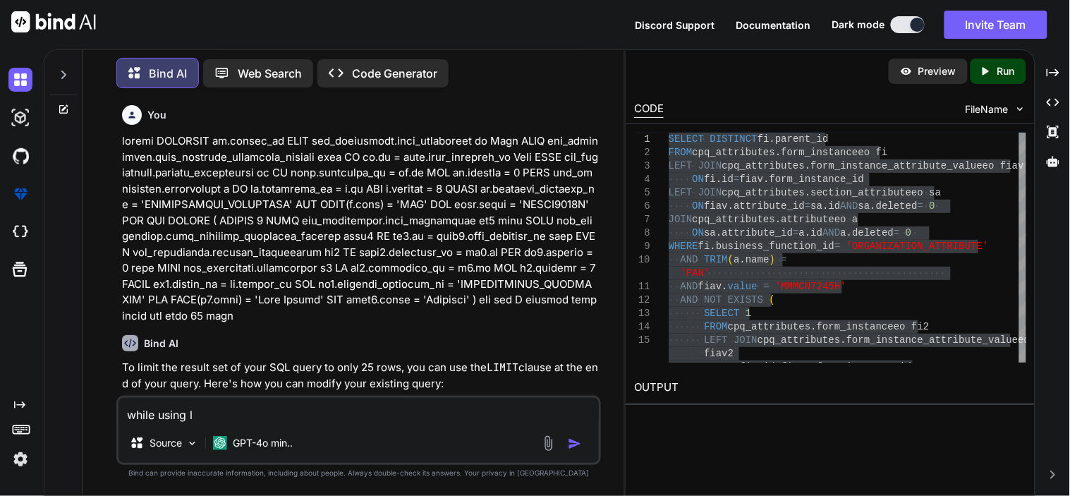
type textarea "x"
type textarea "while using lim"
type textarea "x"
type textarea "while using limi"
type textarea "x"
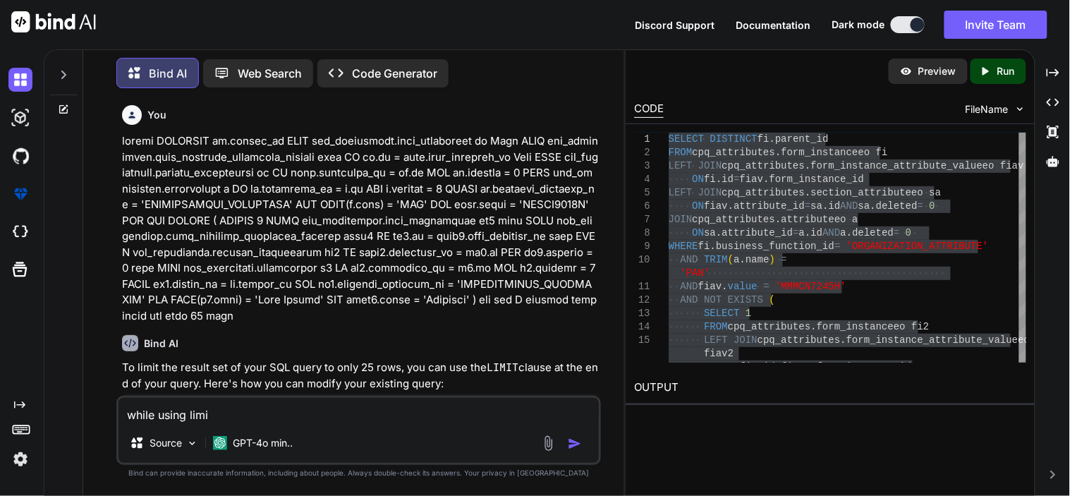
type textarea "while using limit"
type textarea "x"
type textarea "while using limit"
type textarea "x"
type textarea "while using limit i"
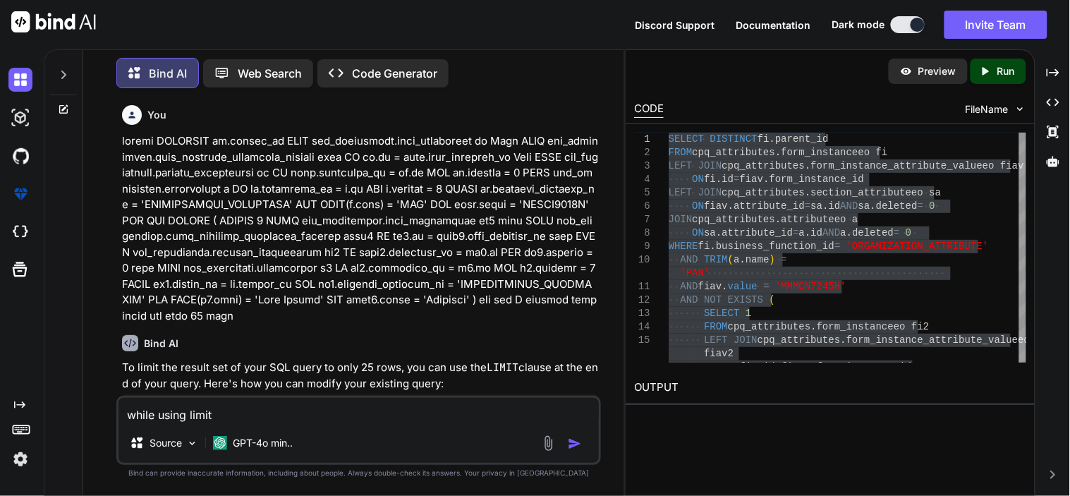
type textarea "x"
type textarea "while using limit in"
type textarea "x"
type textarea "while using limit in"
type textarea "x"
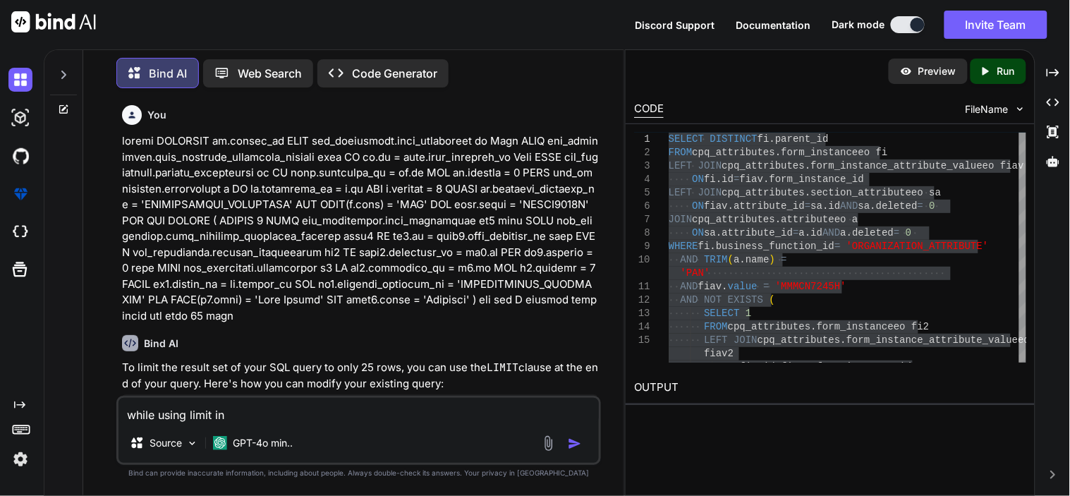
type textarea "while using limit in s"
type textarea "x"
type textarea "while using limit in sq"
type textarea "x"
type textarea "while using limit in sql"
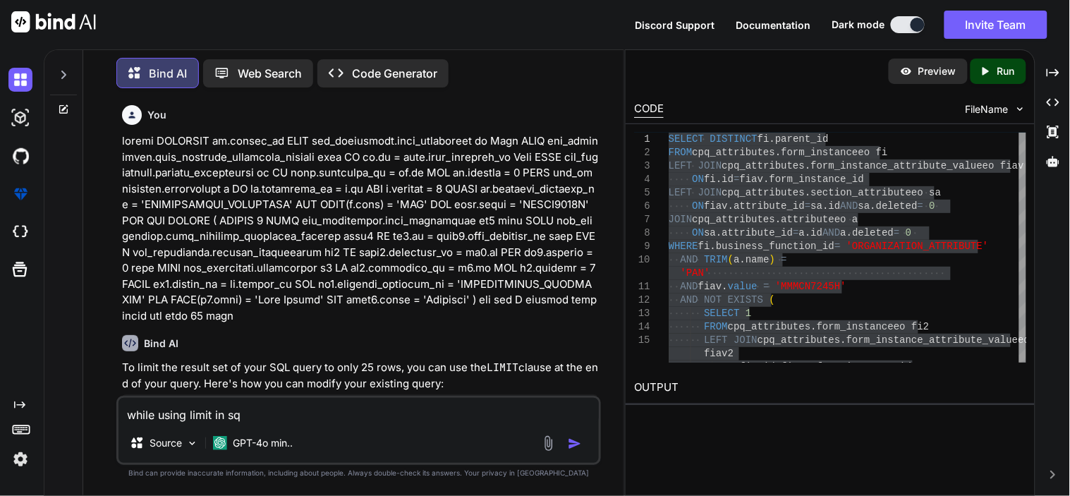
type textarea "x"
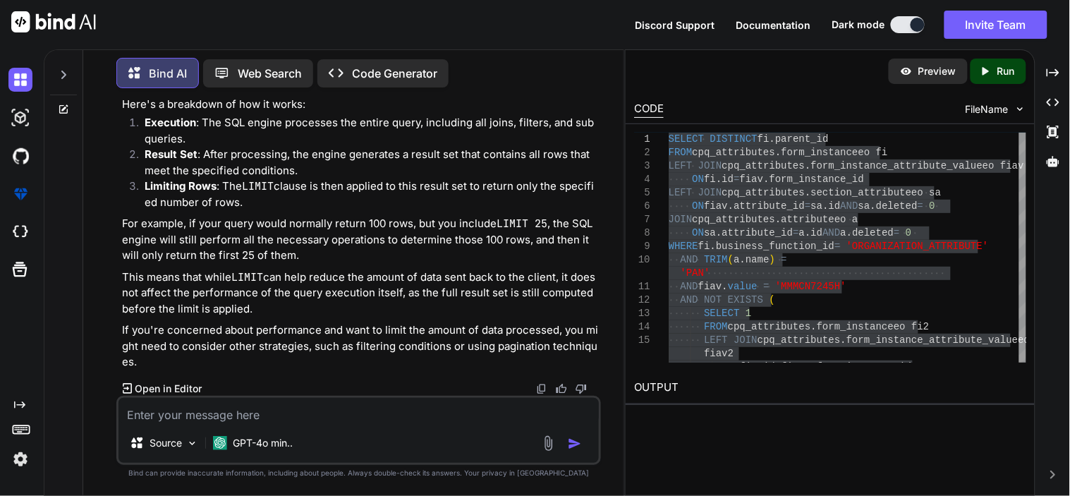
scroll to position [979, 0]
drag, startPoint x: 226, startPoint y: 185, endPoint x: 365, endPoint y: 212, distance: 140.7
click at [365, 210] on li "Limiting Rows : The LIMIT clause is then applied to this result set to return o…" at bounding box center [365, 194] width 465 height 32
click at [217, 429] on div "GPT-4o min.." at bounding box center [252, 443] width 91 height 28
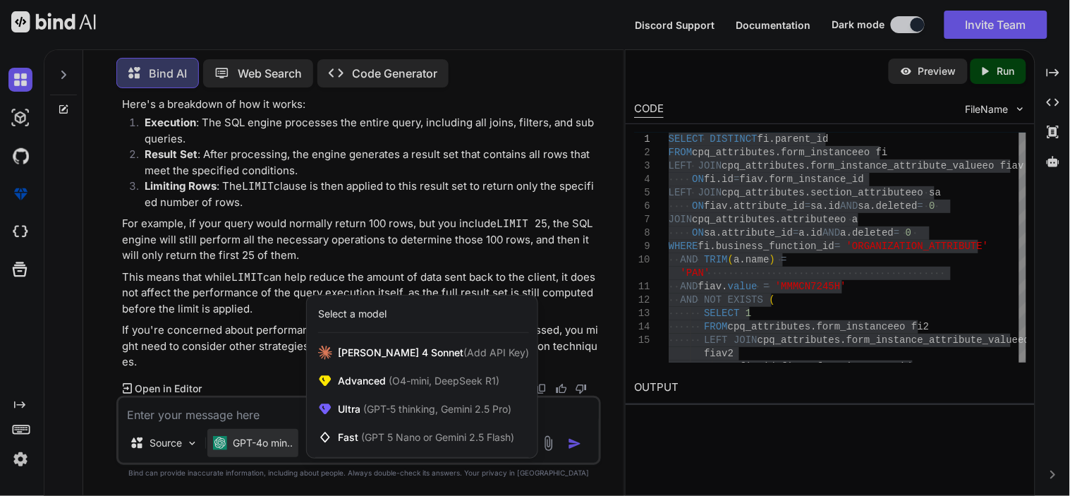
click at [254, 416] on div at bounding box center [535, 248] width 1070 height 496
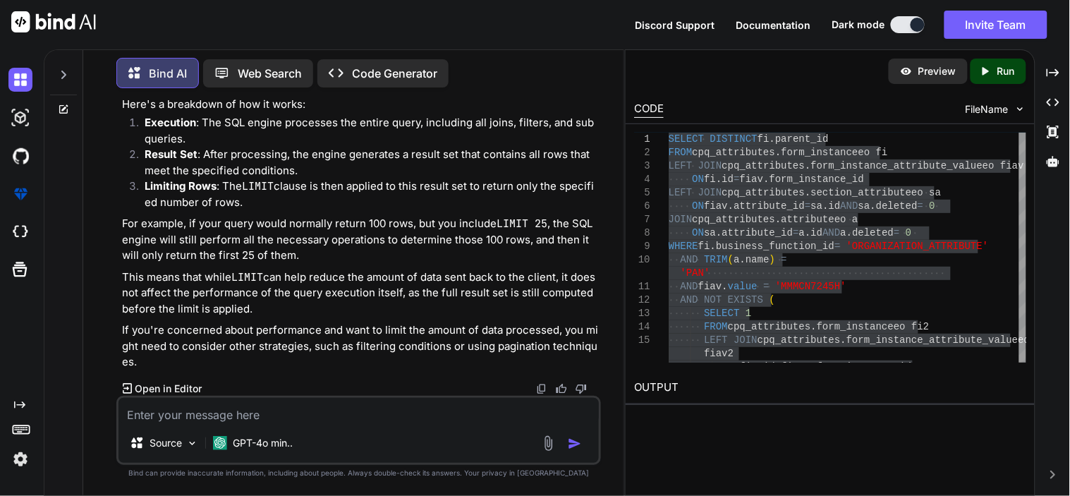
click at [224, 410] on textarea at bounding box center [358, 410] width 480 height 25
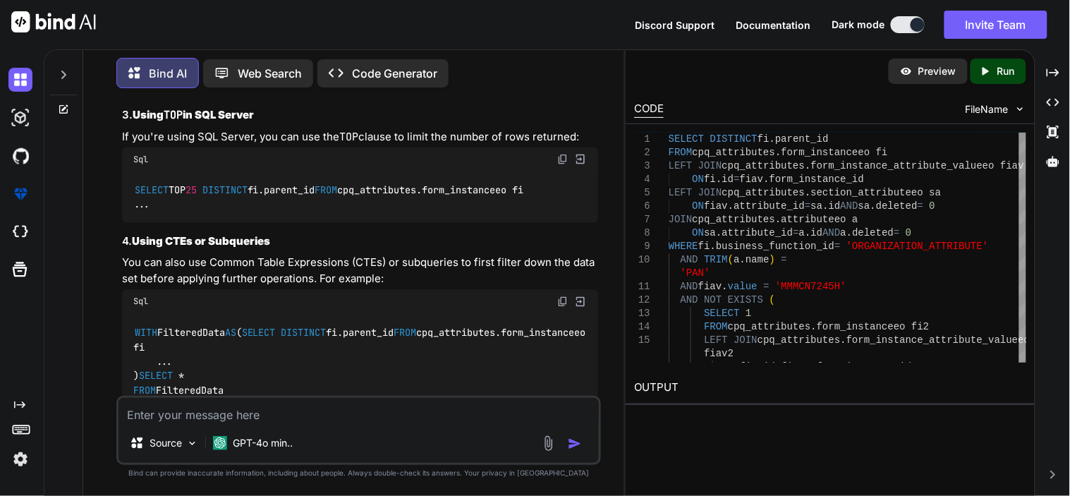
scroll to position [1935, 0]
click at [231, 413] on textarea at bounding box center [358, 410] width 480 height 25
paste textarea "select TOP 10 distinct fi.parent_id FROM cpq_attributes.form_instanceeo fi LEFT…"
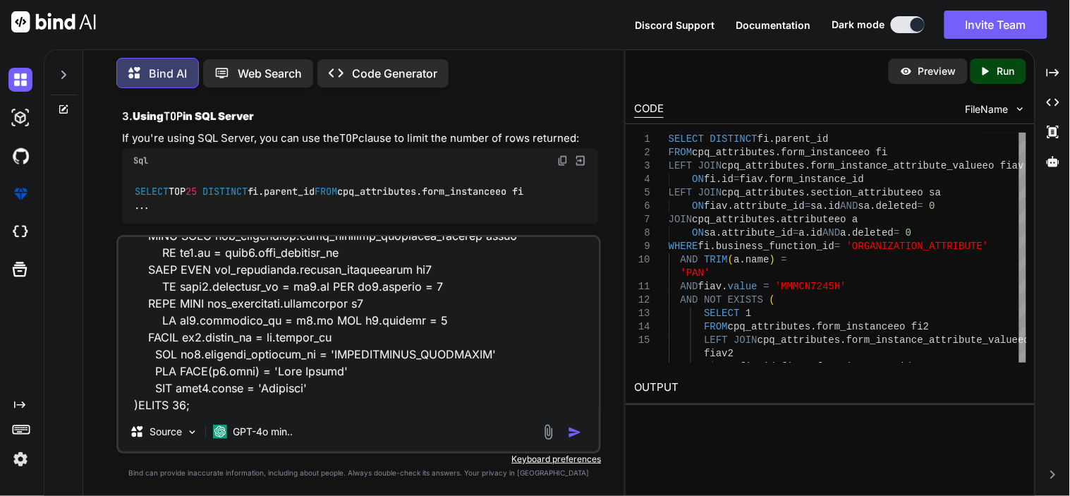
scroll to position [257, 0]
click at [202, 404] on textarea at bounding box center [358, 324] width 480 height 175
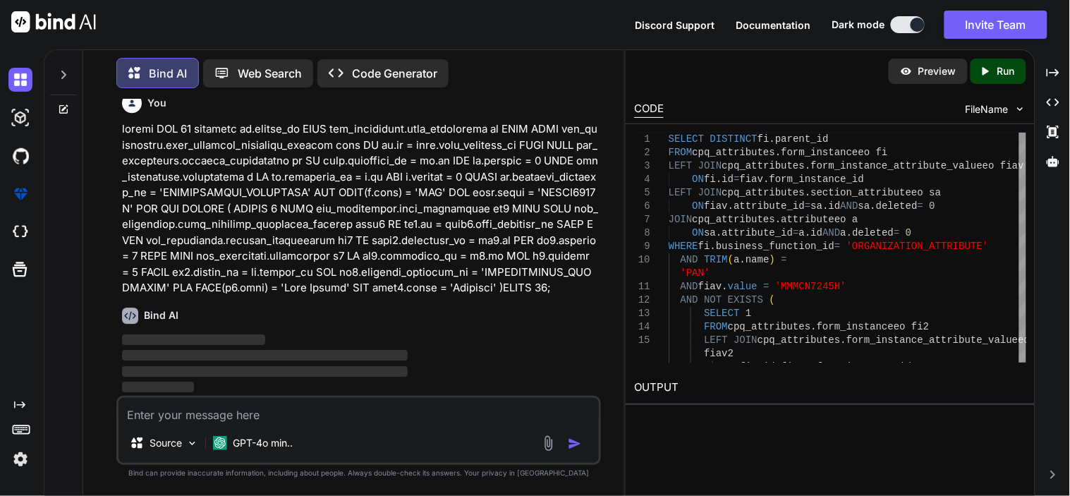
scroll to position [2471, 0]
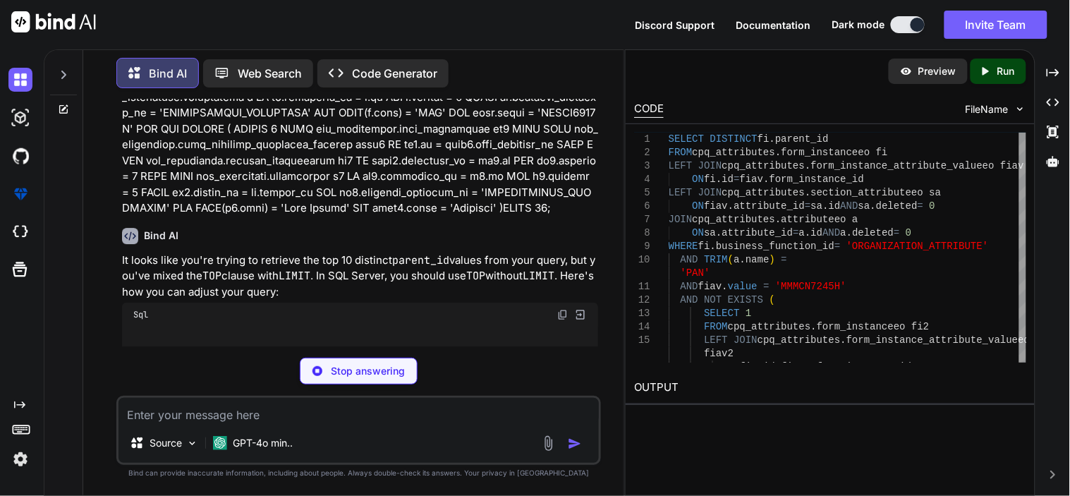
click at [347, 362] on div "Stop answering" at bounding box center [359, 371] width 118 height 27
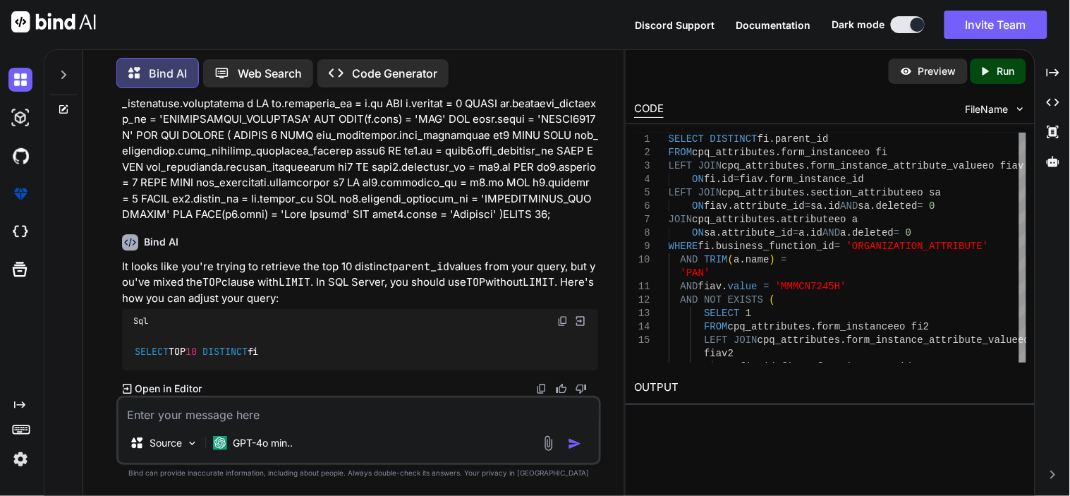
scroll to position [2587, 0]
click at [242, 415] on textarea at bounding box center [358, 410] width 480 height 25
paste textarea "SQL Error [1064] [42000]: (conn=3223) You have an error in your SQL syntax; che…"
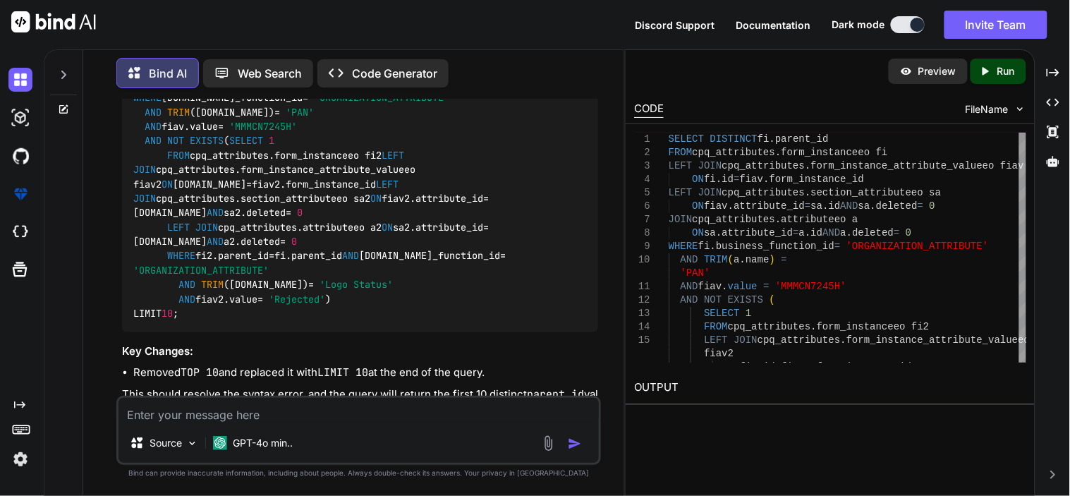
scroll to position [3052, 0]
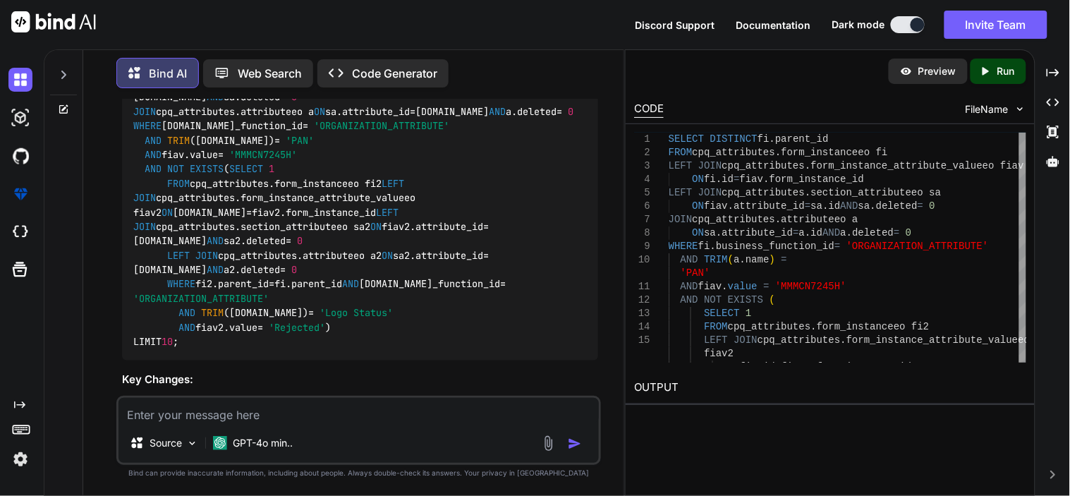
click at [226, 410] on textarea at bounding box center [358, 410] width 480 height 25
paste textarea "./node_modules/@mui/material/node_modules/@mui/system/Grid/createGrid.js 108:37…"
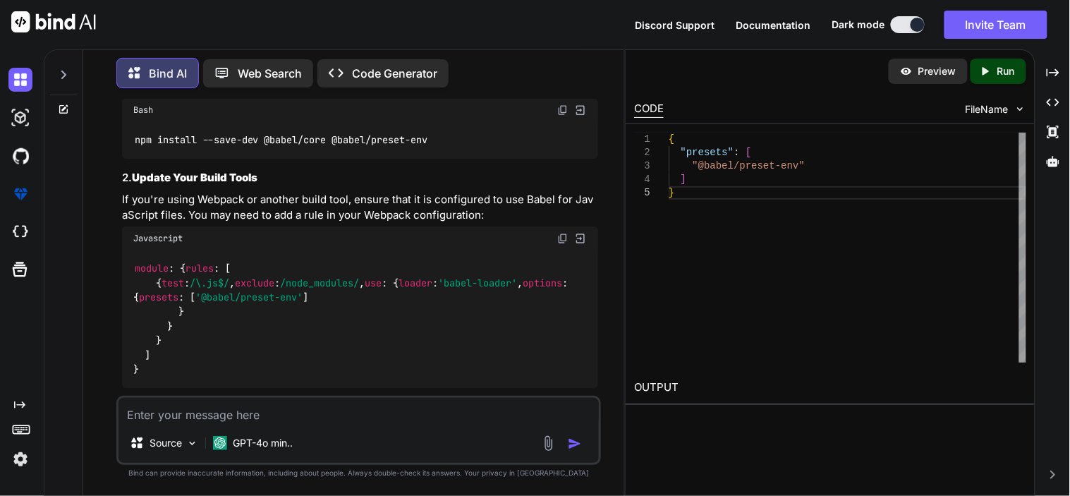
scroll to position [3823, 0]
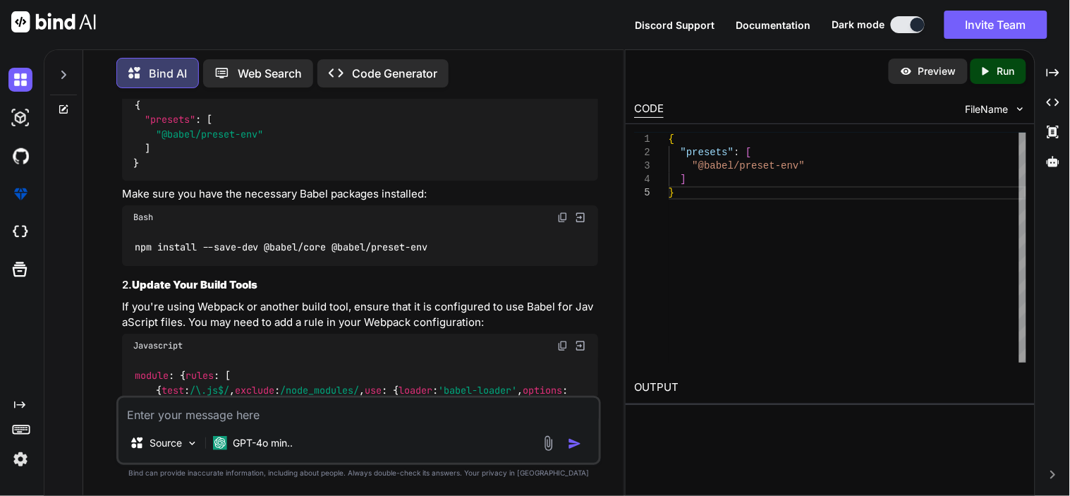
drag, startPoint x: 132, startPoint y: 187, endPoint x: 372, endPoint y: 157, distance: 242.4
click at [372, 157] on div "The error message you're encountering indicates that there is a syntax issue in…" at bounding box center [360, 444] width 476 height 1100
click at [179, 86] on div "Json" at bounding box center [360, 74] width 476 height 24
click at [217, 420] on textarea at bounding box center [358, 410] width 480 height 25
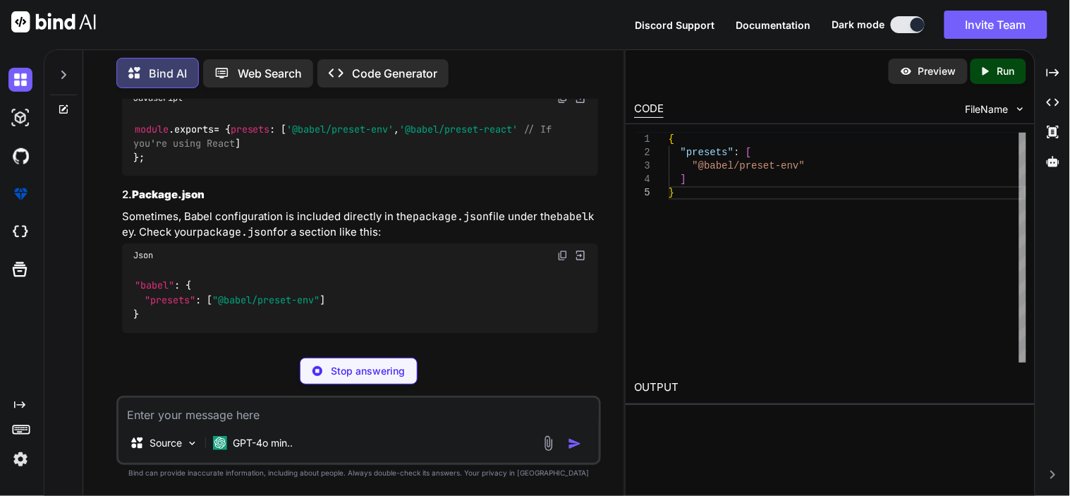
scroll to position [5191, 0]
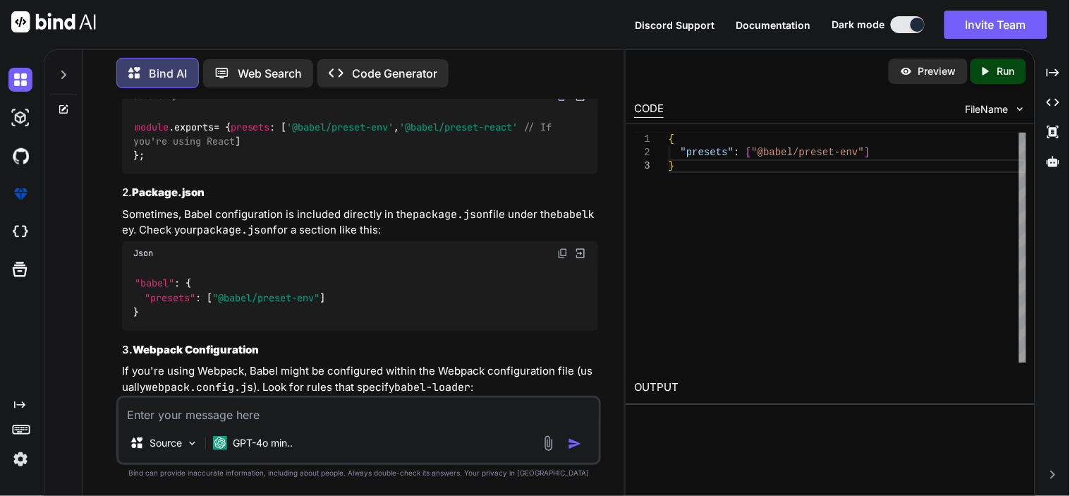
drag, startPoint x: 180, startPoint y: 217, endPoint x: 233, endPoint y: 205, distance: 54.8
click at [233, 205] on div "You can check your Babel configuration in a few common places, depending on how…" at bounding box center [360, 269] width 476 height 1071
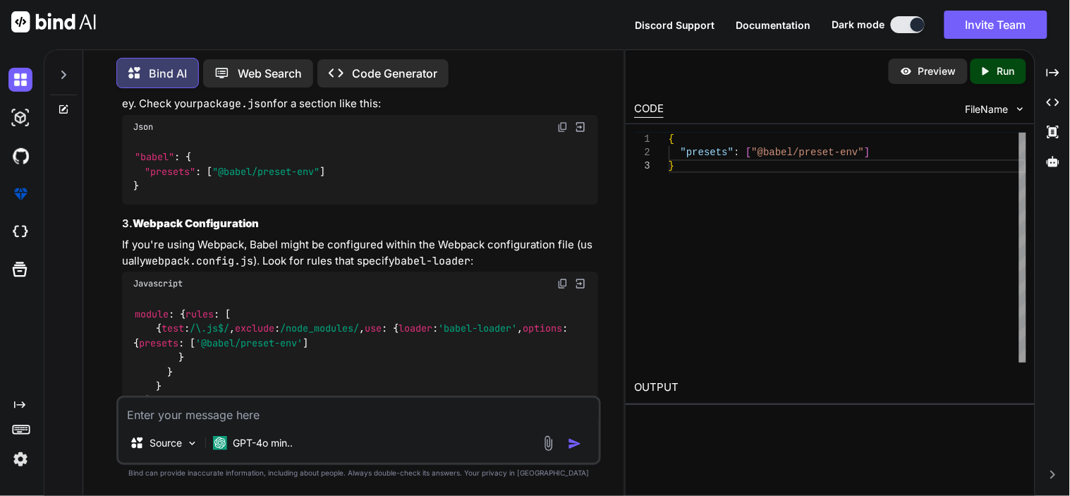
scroll to position [5318, 0]
drag, startPoint x: 180, startPoint y: 208, endPoint x: 274, endPoint y: 200, distance: 94.1
click at [274, 200] on div "You can check your Babel configuration in a few common places, depending on how…" at bounding box center [360, 142] width 476 height 1071
copy h3 "babel.config.js"
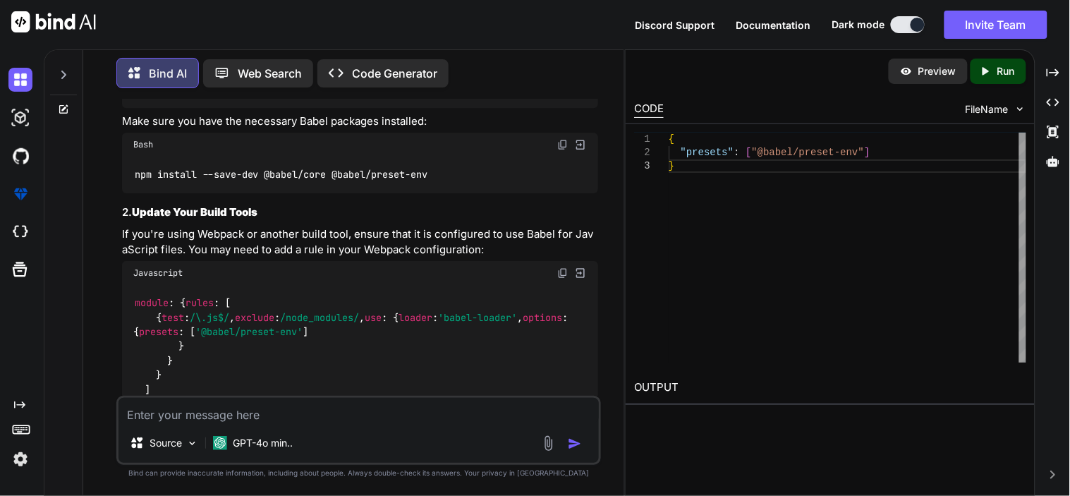
scroll to position [3897, 0]
click at [562, 150] on img at bounding box center [562, 143] width 11 height 11
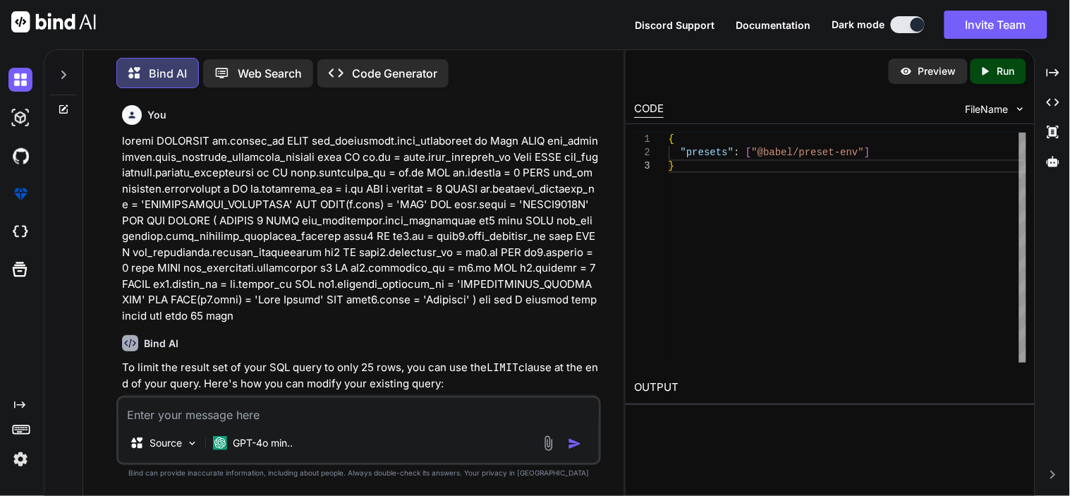
scroll to position [0, 0]
click at [252, 68] on p "Web Search" at bounding box center [270, 73] width 64 height 17
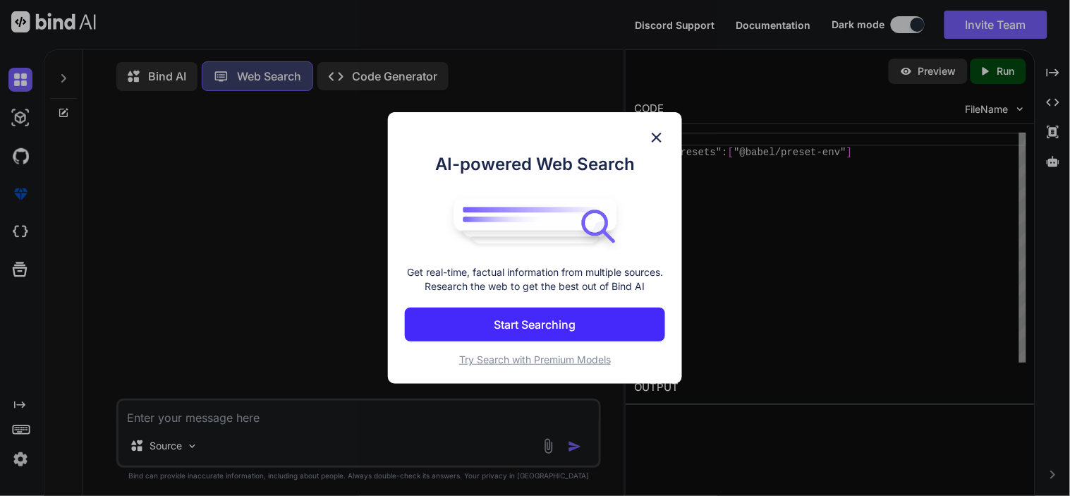
scroll to position [6, 0]
click at [255, 73] on div "AI-powered Web Search Get real-time, factual information from multiple sources.…" at bounding box center [535, 248] width 1070 height 496
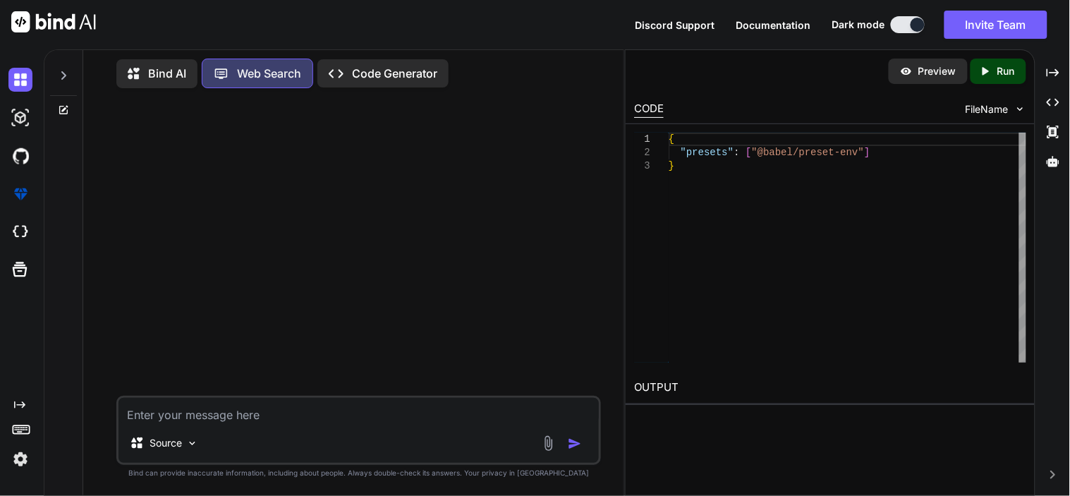
click at [392, 72] on p "Code Generator" at bounding box center [394, 73] width 85 height 17
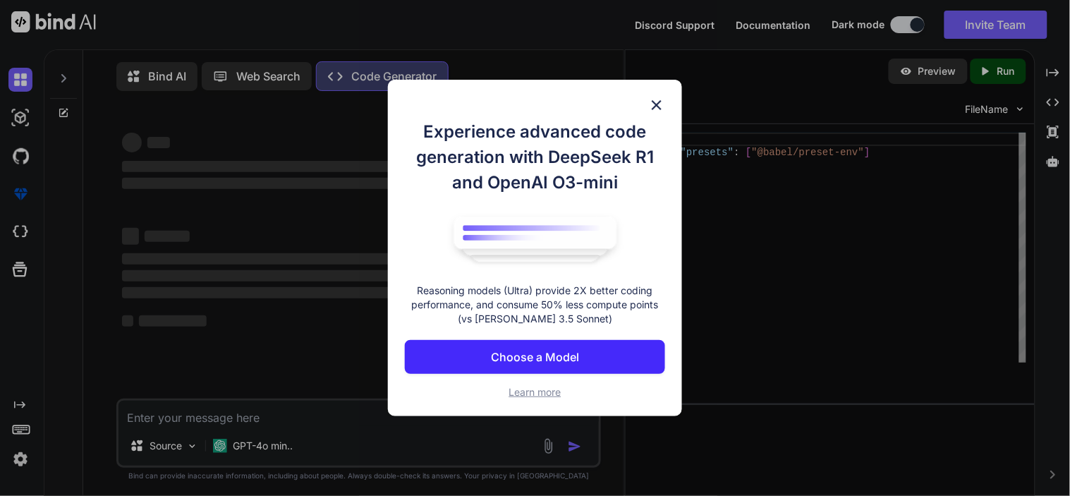
click at [546, 358] on p "Choose a Model" at bounding box center [535, 356] width 88 height 17
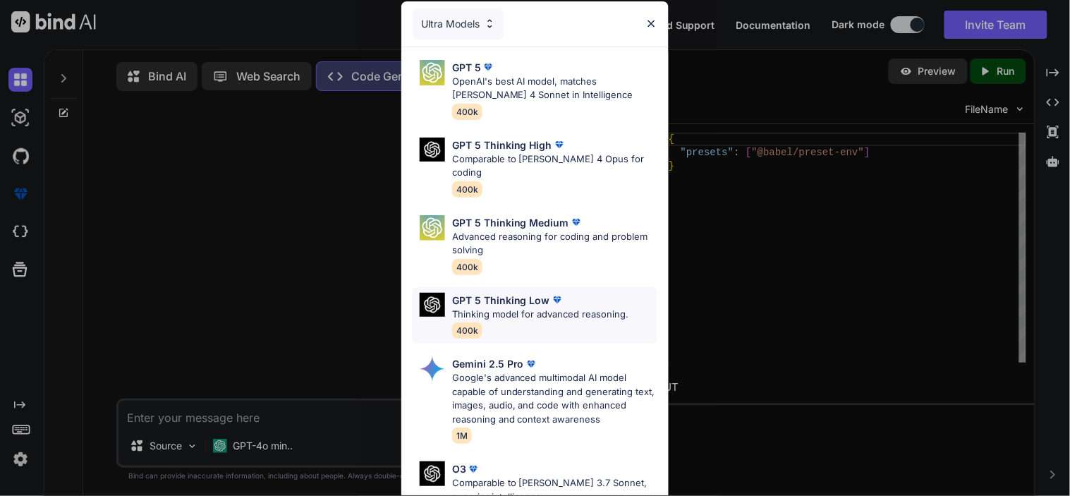
click at [541, 293] on p "GPT 5 Thinking Low" at bounding box center [501, 300] width 98 height 15
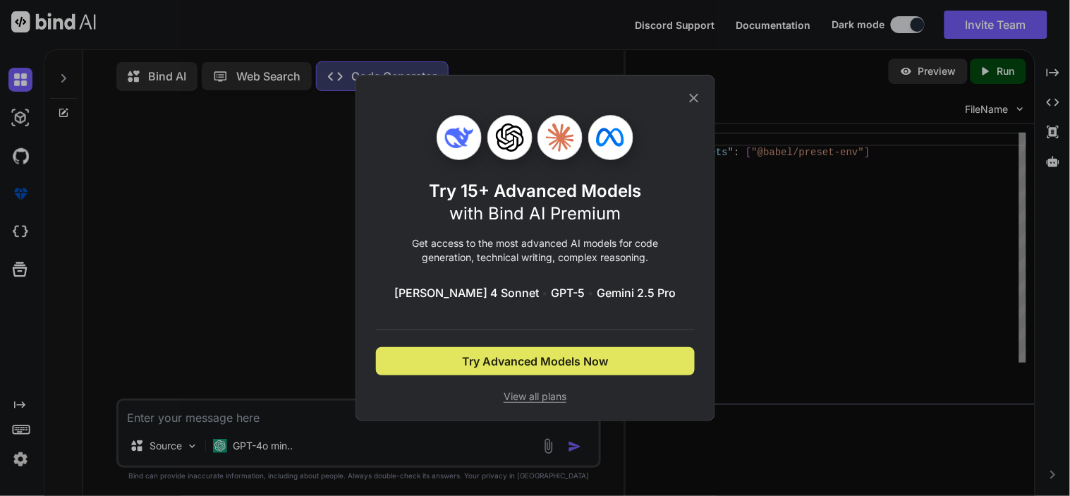
click at [517, 370] on button "Try Advanced Models Now" at bounding box center [535, 361] width 319 height 28
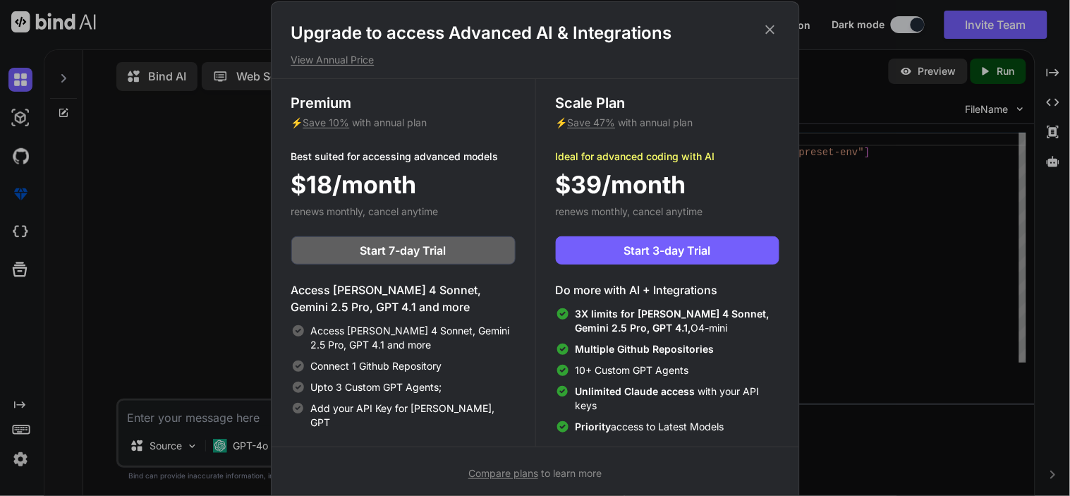
click at [769, 31] on icon at bounding box center [770, 30] width 16 height 16
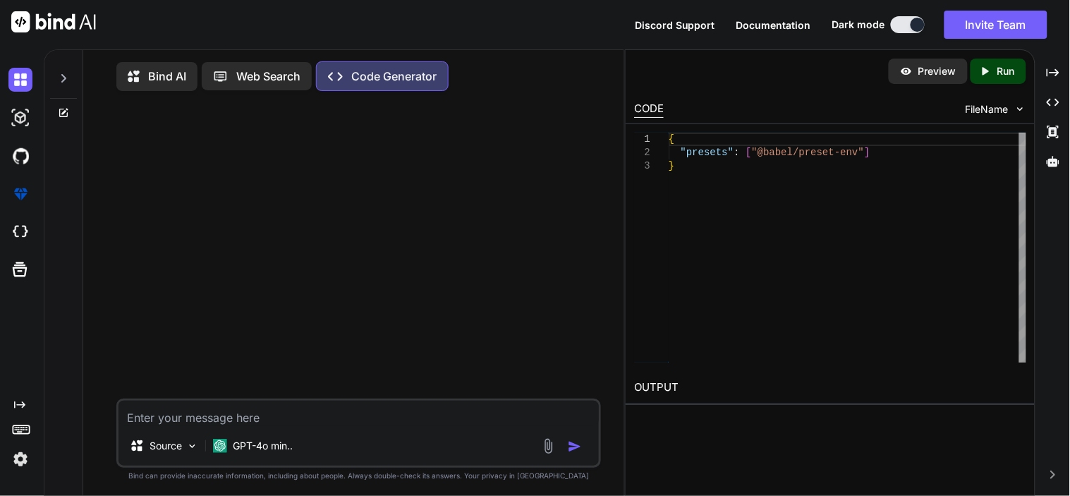
click at [173, 69] on p "Bind AI" at bounding box center [167, 76] width 38 height 17
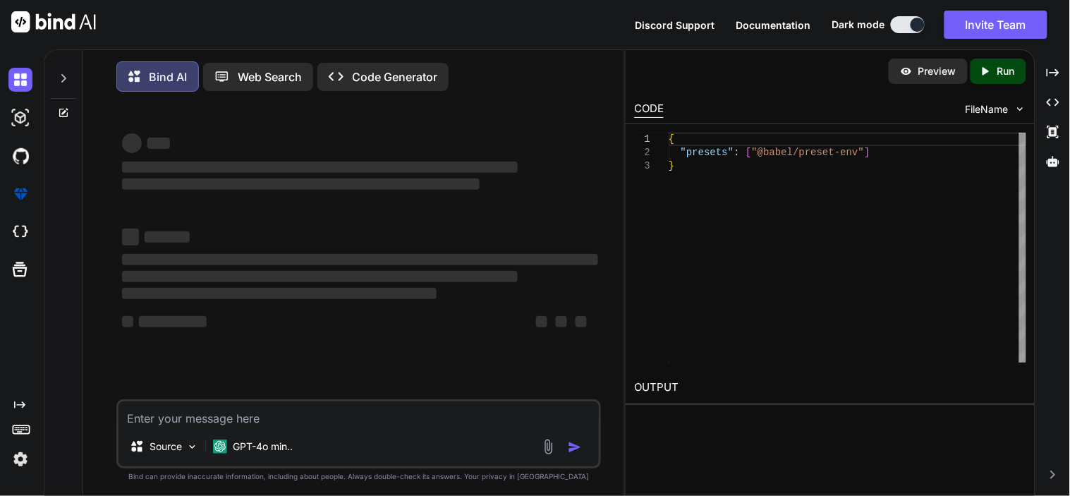
click at [16, 469] on img at bounding box center [20, 459] width 24 height 24
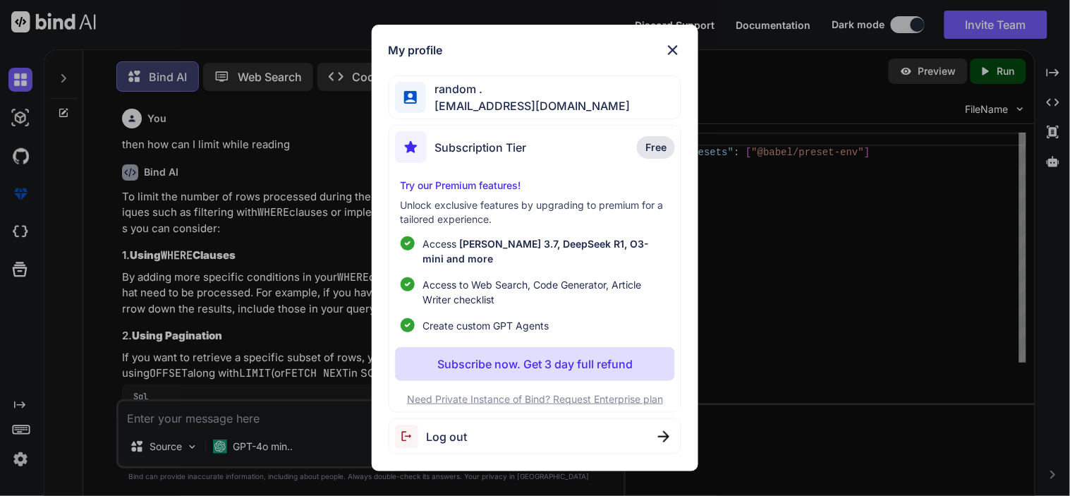
scroll to position [7, 0]
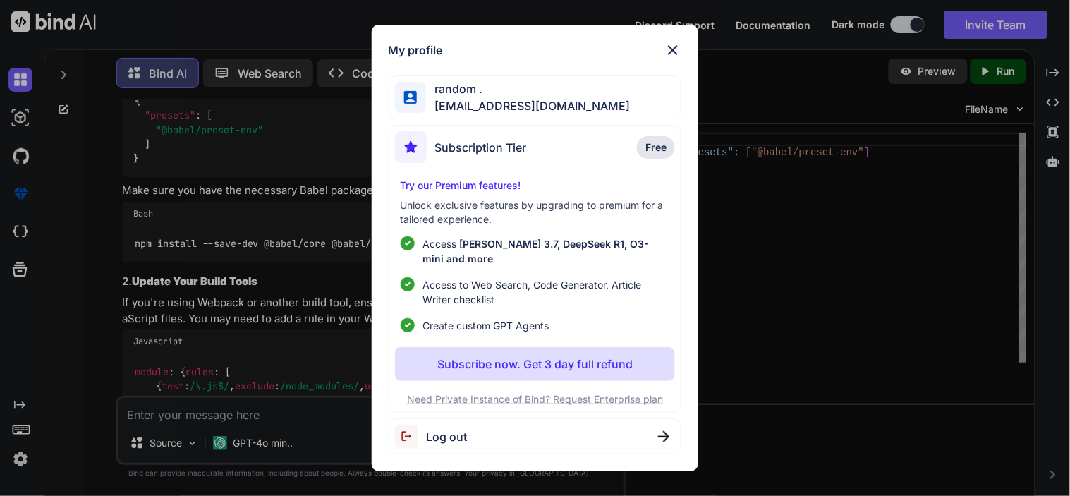
click at [545, 109] on span "dharmik.nadiyapara@tcs.com" at bounding box center [528, 105] width 204 height 17
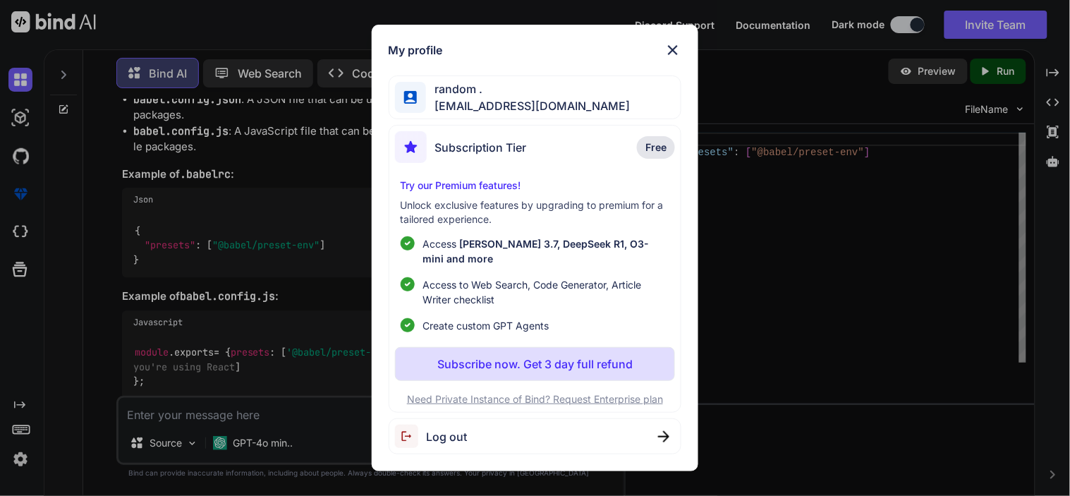
scroll to position [3759, 0]
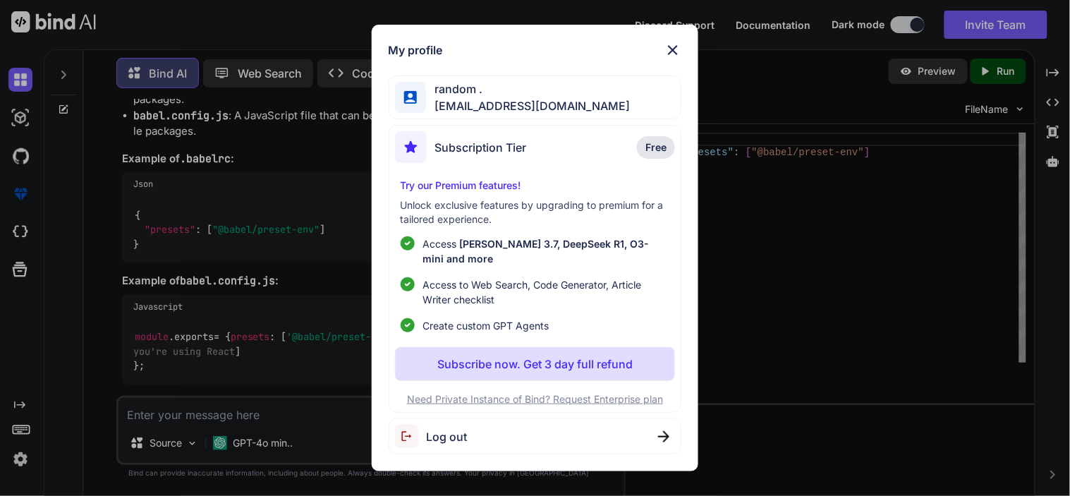
click at [492, 156] on span "Subscription Tier" at bounding box center [481, 147] width 92 height 17
click at [668, 54] on img at bounding box center [672, 50] width 17 height 17
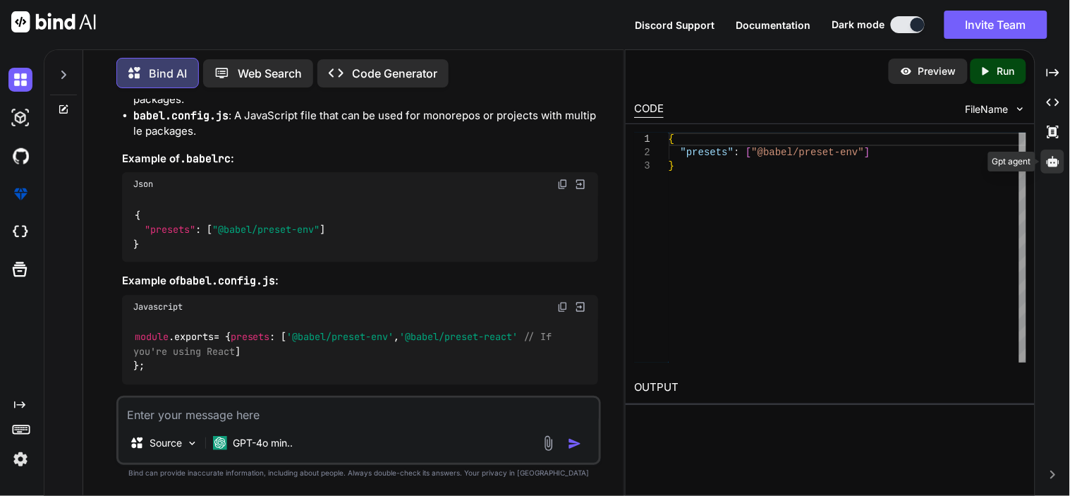
click at [1047, 160] on icon at bounding box center [1053, 161] width 13 height 11
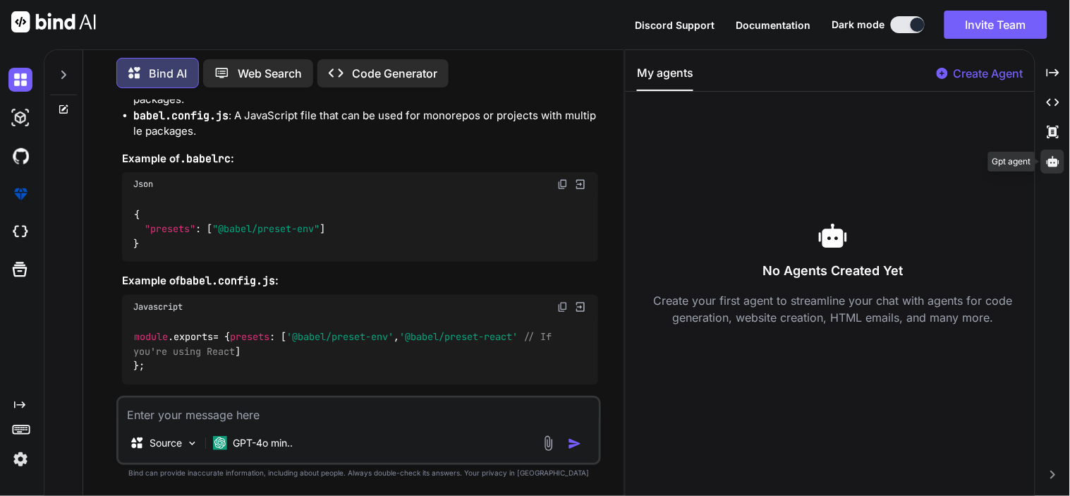
click at [1047, 160] on icon at bounding box center [1053, 161] width 13 height 11
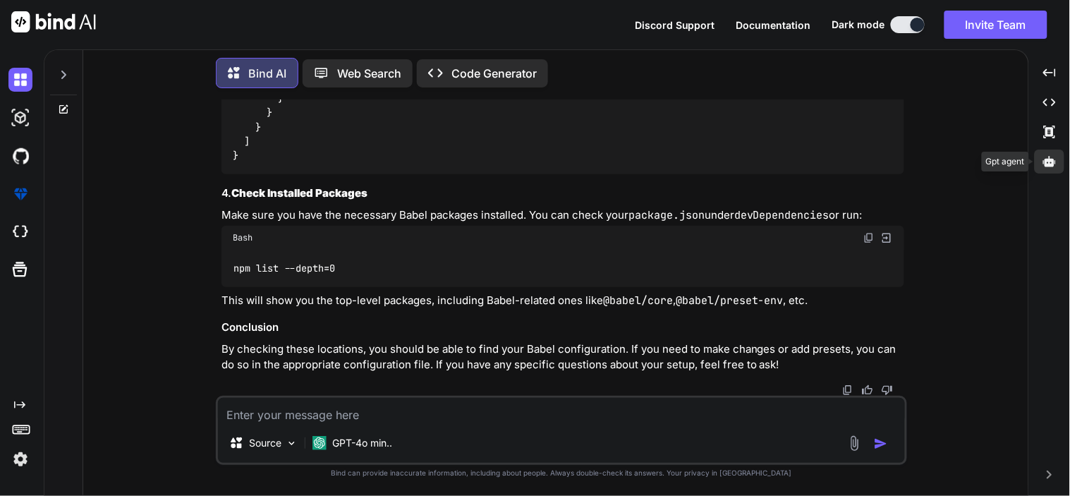
scroll to position [3474, 0]
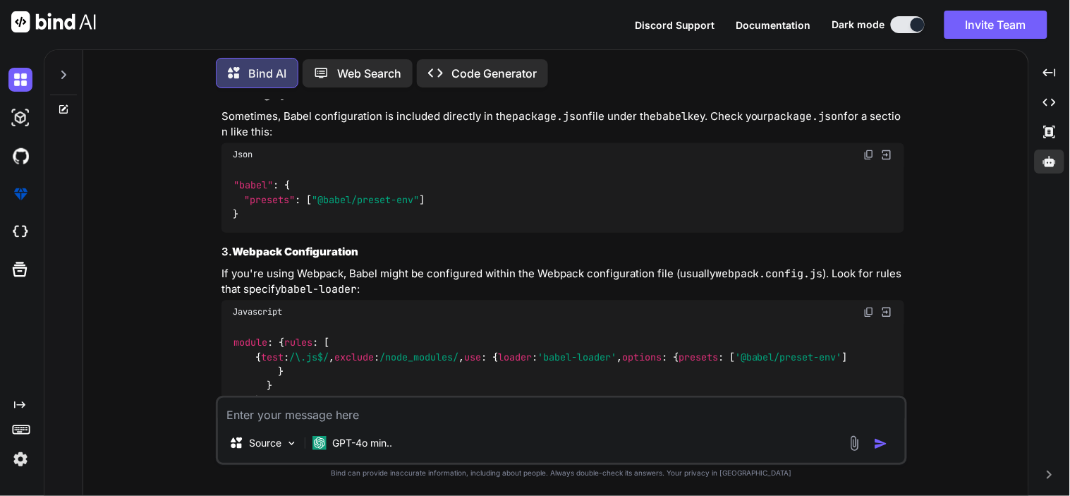
click at [1053, 469] on div "Created with Pixso. Created with Pixso. Created with Pixso. Created with Pixso." at bounding box center [1050, 278] width 30 height 435
click at [1051, 476] on icon at bounding box center [1049, 474] width 5 height 8
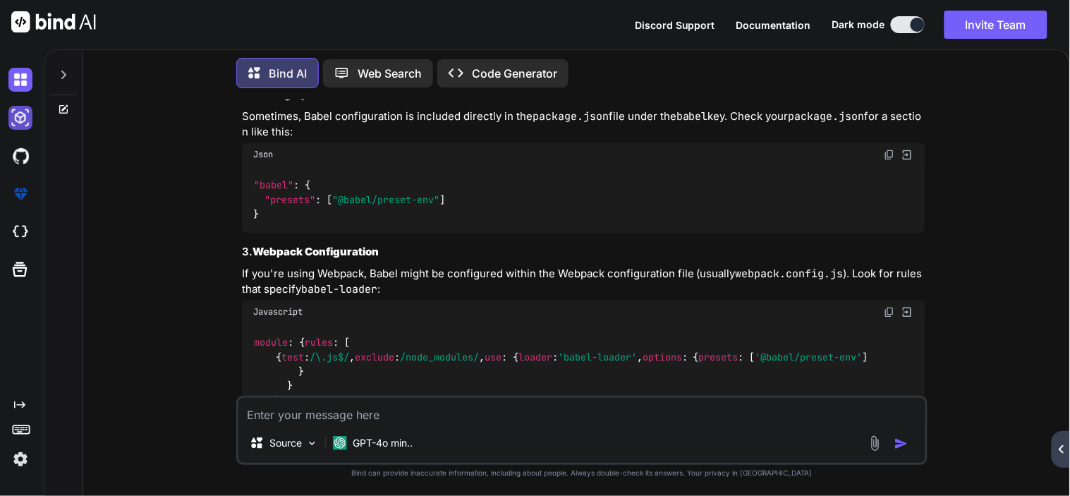
click at [26, 109] on img at bounding box center [20, 118] width 24 height 24
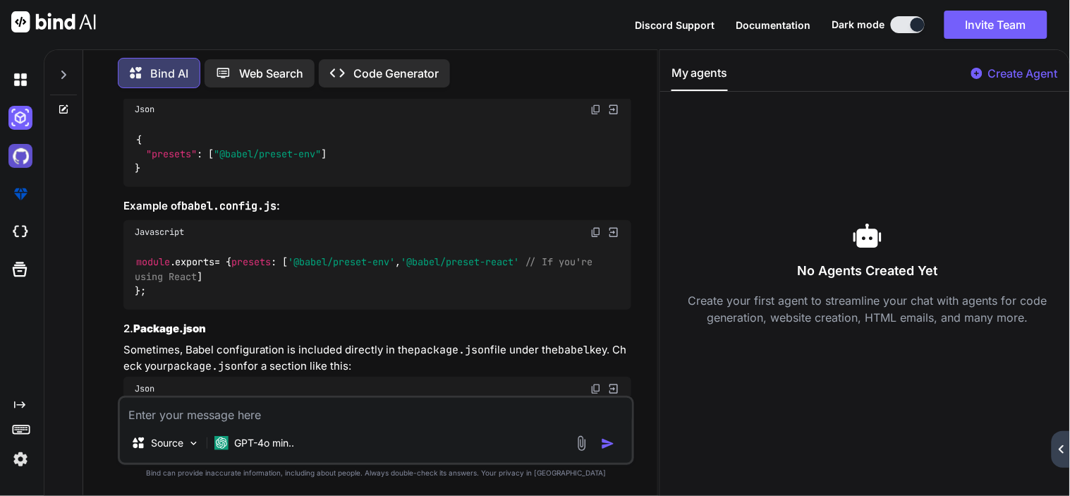
click at [8, 152] on img at bounding box center [20, 156] width 24 height 24
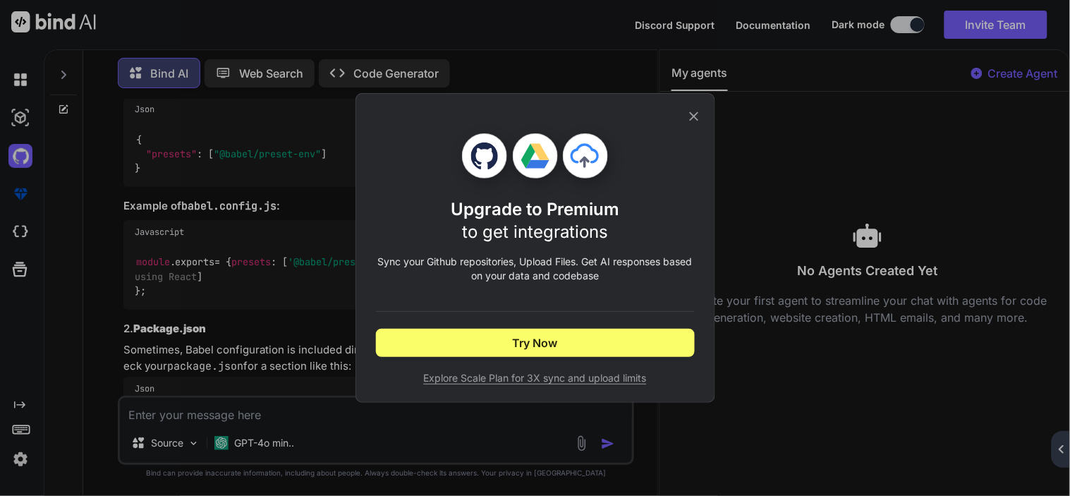
click at [685, 117] on div "Upgrade to Premium to get integrations Sync your Github repositories, Upload Fi…" at bounding box center [535, 248] width 319 height 308
click at [687, 111] on icon at bounding box center [694, 117] width 16 height 16
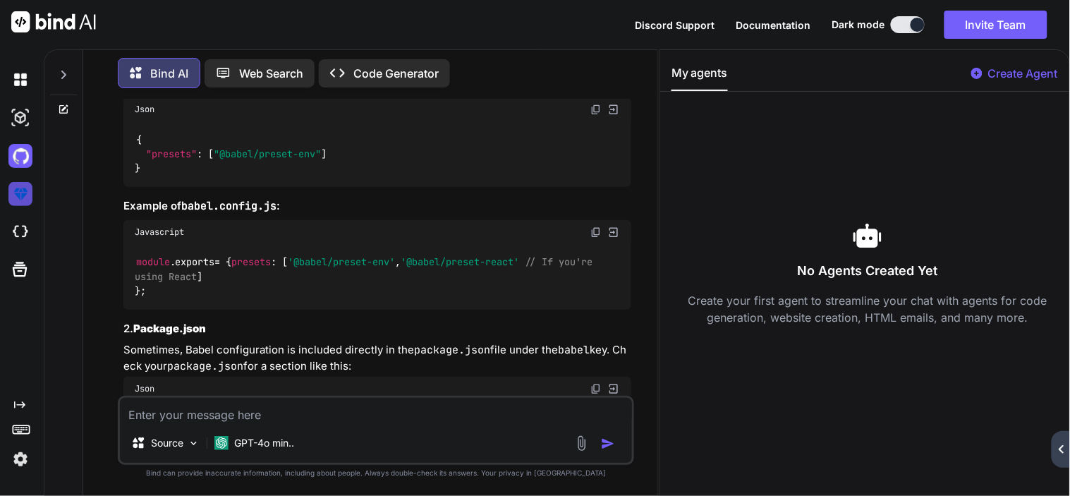
click at [27, 202] on img at bounding box center [20, 194] width 24 height 24
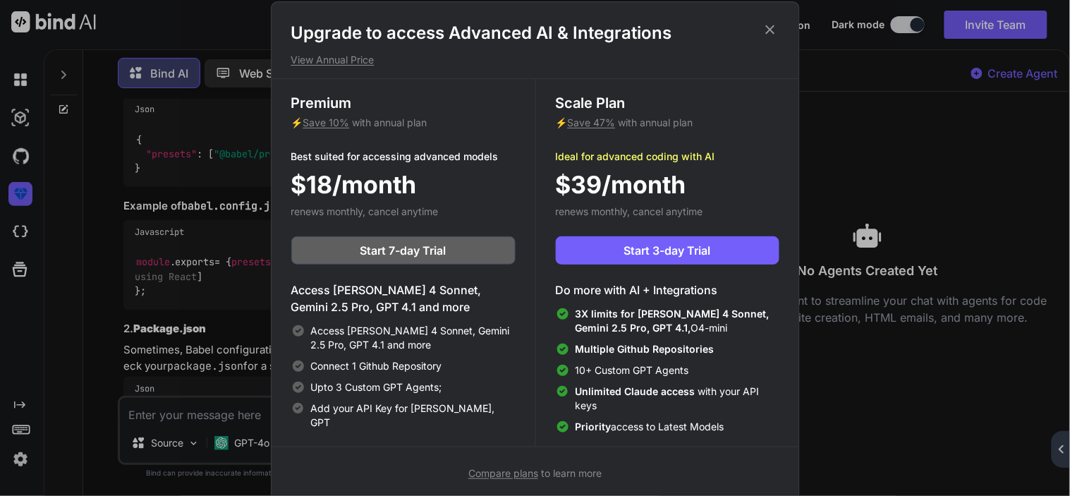
click at [765, 39] on h1 "Upgrade to access Advanced AI & Integrations" at bounding box center [535, 33] width 488 height 23
click at [767, 32] on icon at bounding box center [769, 29] width 9 height 9
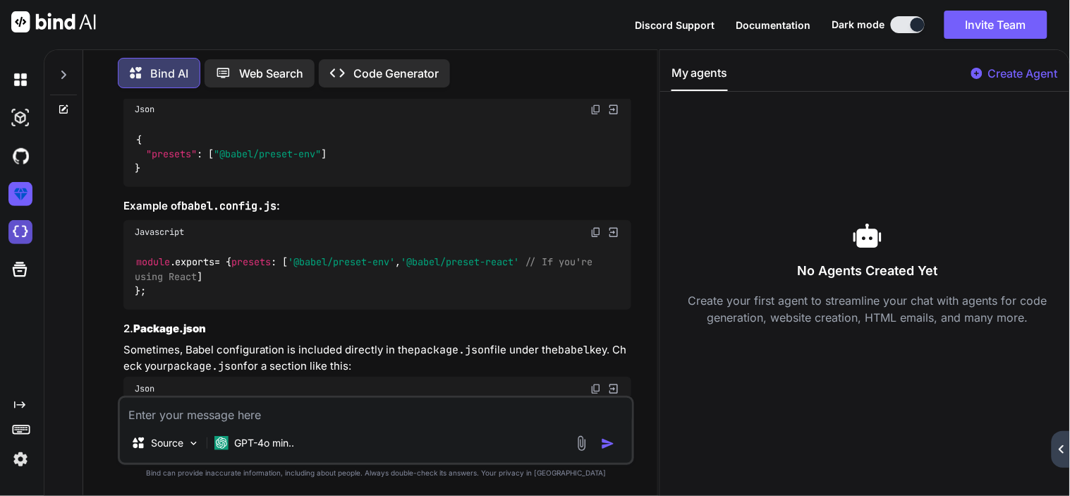
click at [18, 236] on img at bounding box center [20, 232] width 24 height 24
click at [15, 271] on icon at bounding box center [20, 270] width 20 height 20
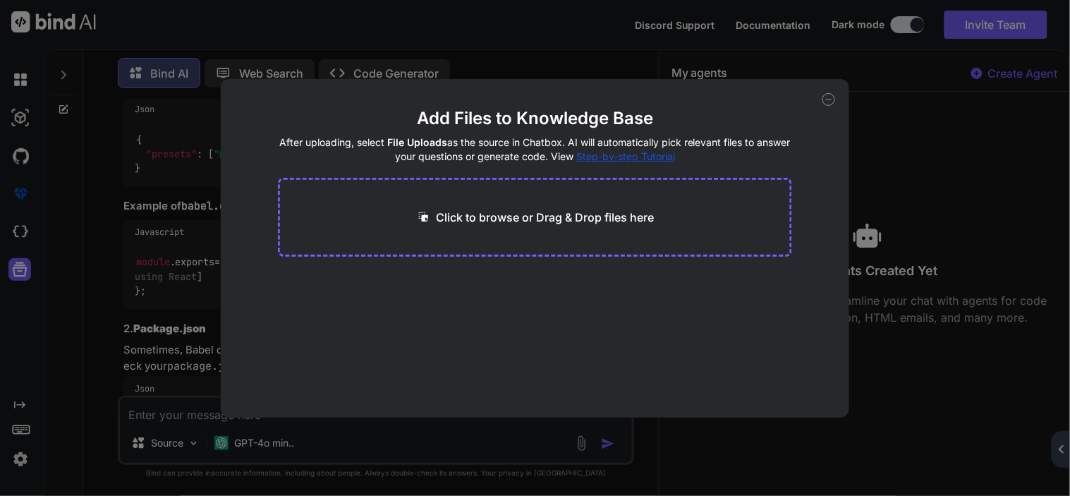
click at [830, 104] on icon at bounding box center [828, 99] width 13 height 13
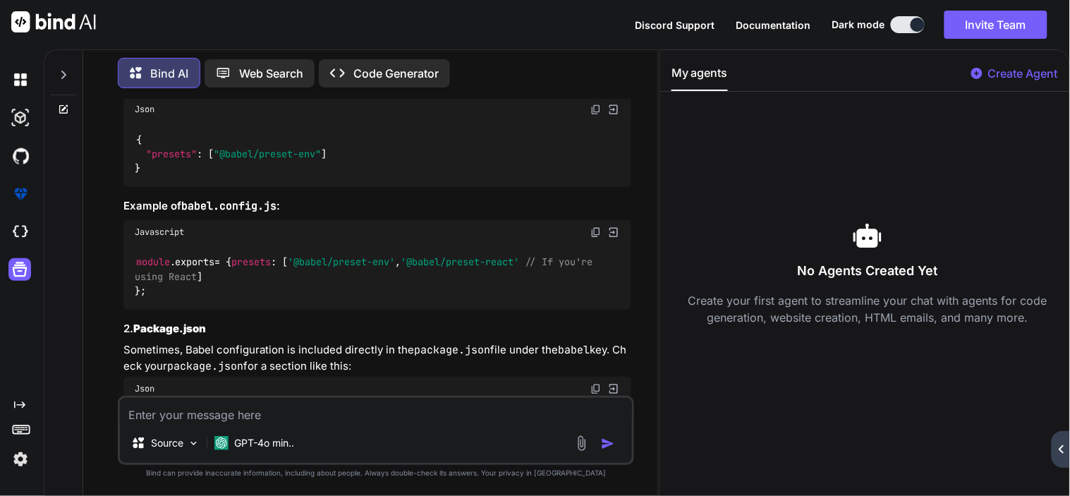
click at [978, 75] on icon at bounding box center [976, 73] width 11 height 11
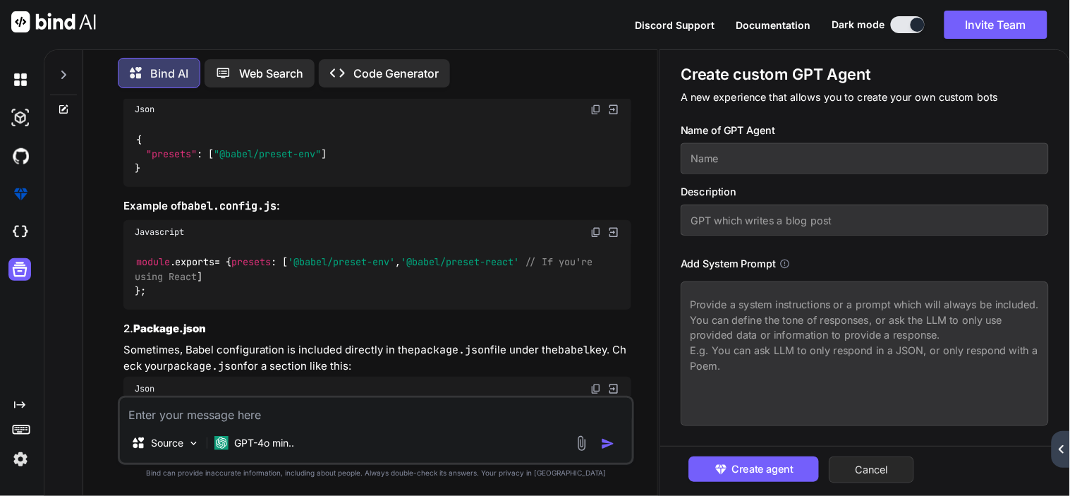
click at [894, 468] on button "Cancel" at bounding box center [871, 469] width 85 height 27
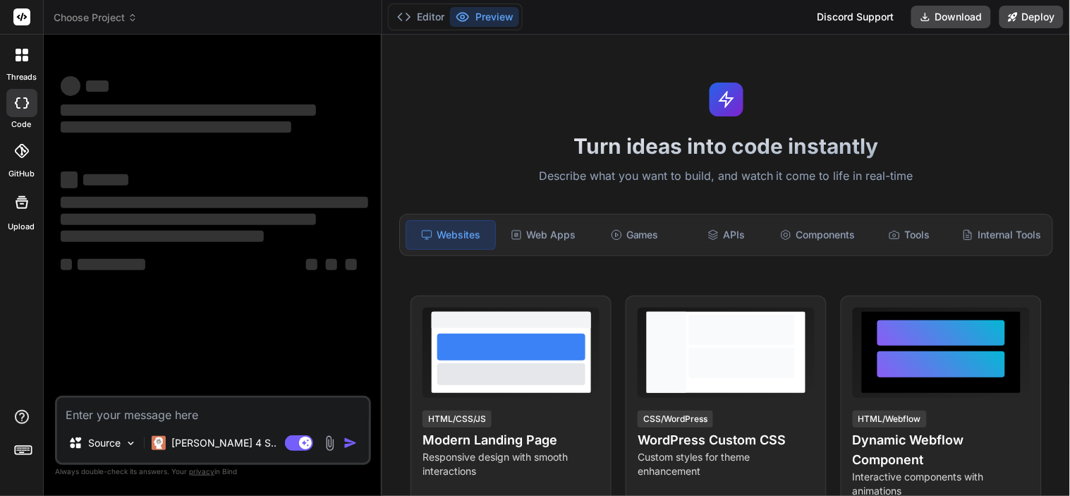
type textarea "x"
